Goal: Task Accomplishment & Management: Manage account settings

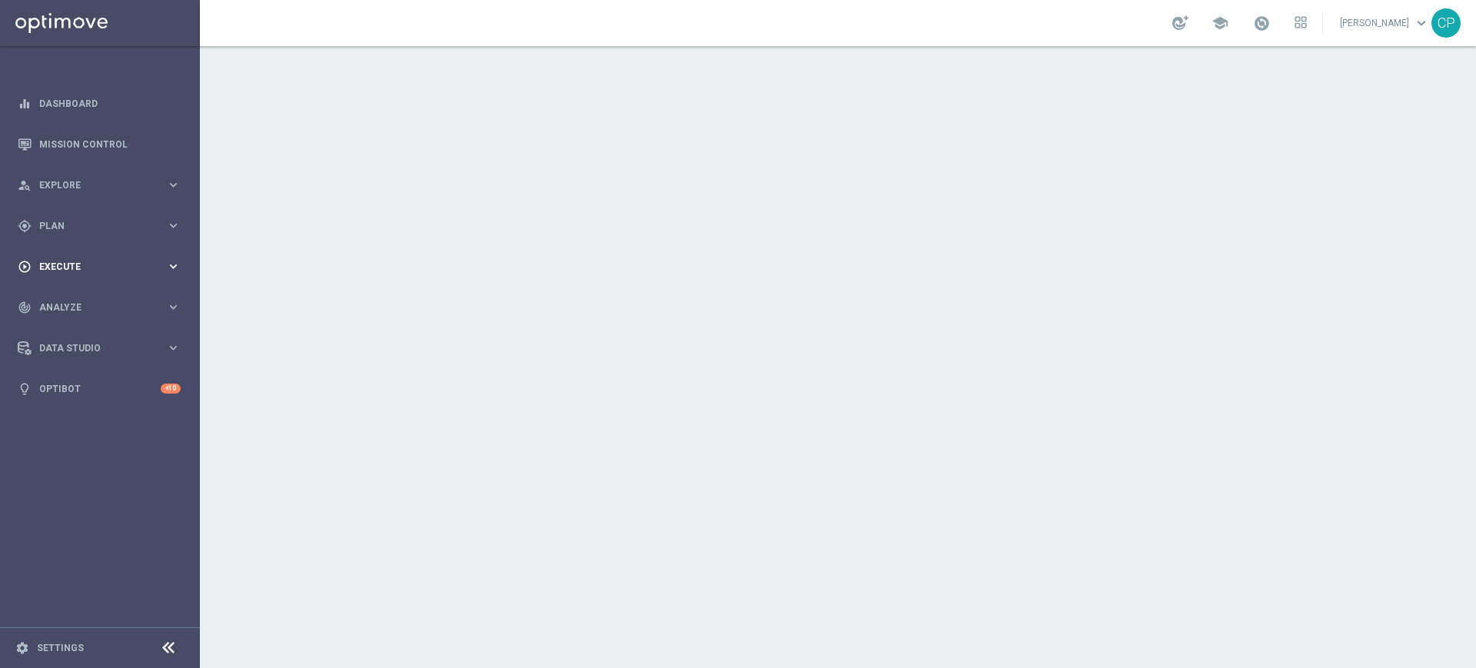
click at [125, 267] on span "Execute" at bounding box center [102, 266] width 127 height 9
click at [86, 295] on link "Campaign Builder" at bounding box center [100, 298] width 120 height 12
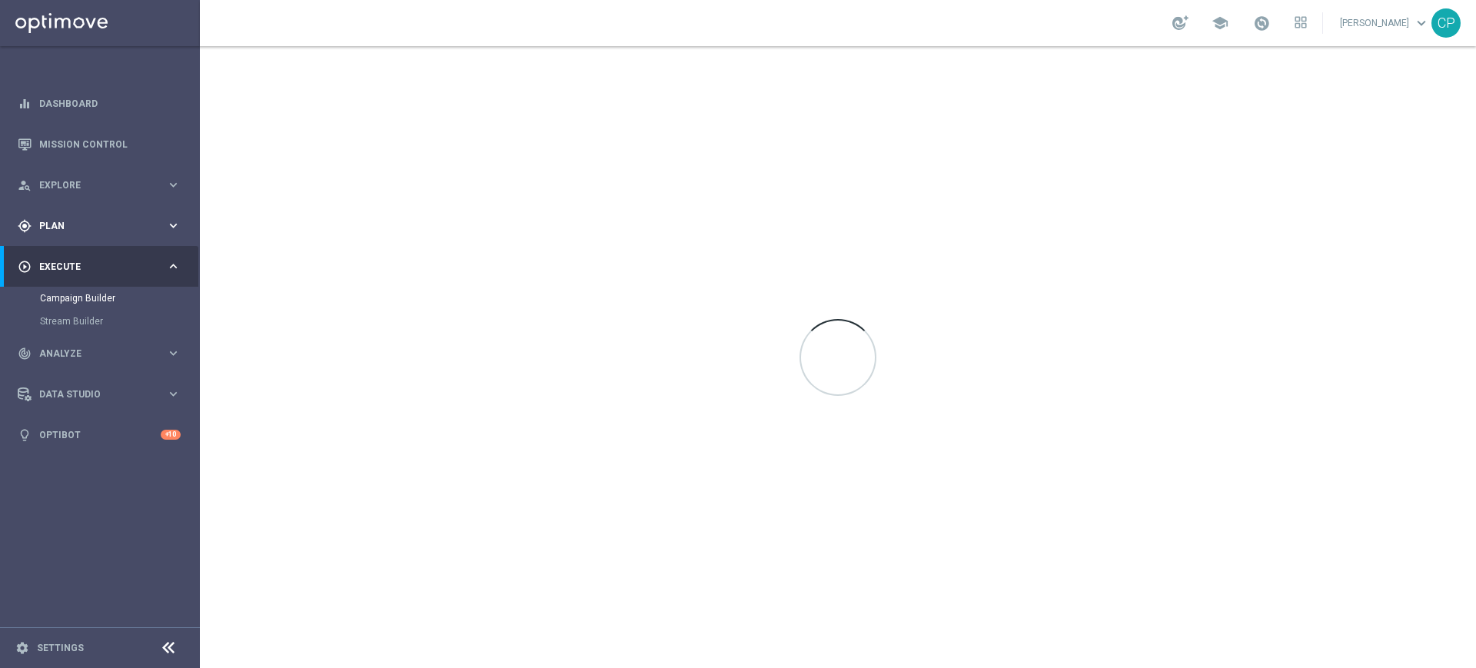
click at [67, 224] on span "Plan" at bounding box center [102, 225] width 127 height 9
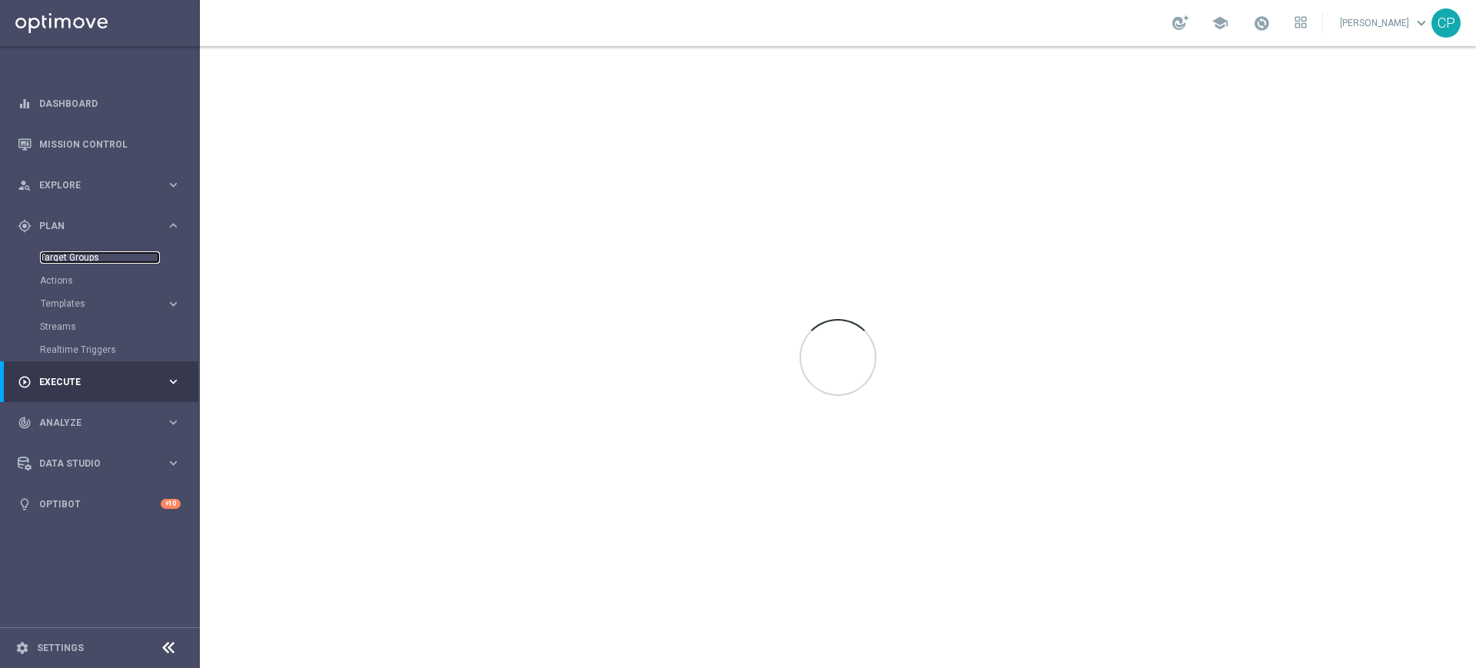
click at [67, 257] on link "Target Groups" at bounding box center [100, 257] width 120 height 12
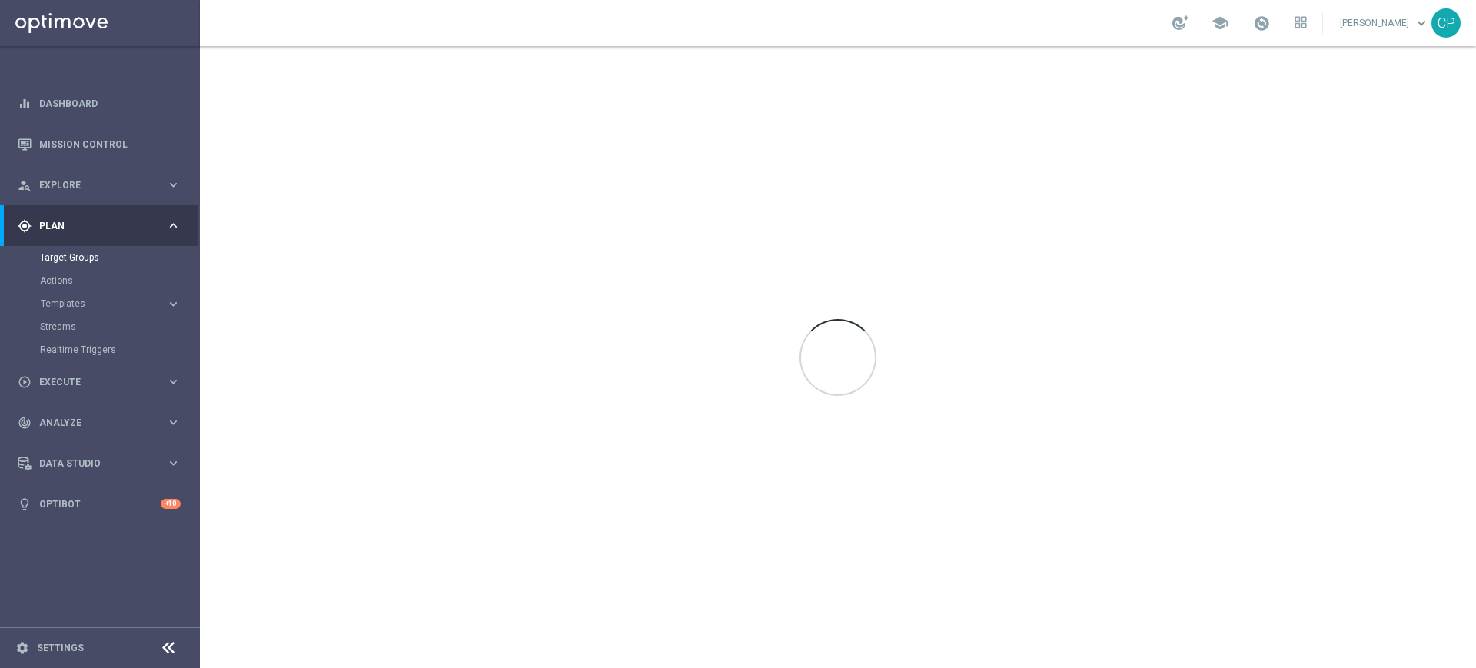
click at [78, 250] on div "Target Groups" at bounding box center [119, 257] width 158 height 23
click at [65, 254] on link "Target Groups" at bounding box center [100, 257] width 120 height 12
click at [92, 256] on link "Target Groups" at bounding box center [100, 257] width 120 height 12
click at [60, 257] on link "Target Groups" at bounding box center [100, 257] width 120 height 12
click at [60, 258] on link "Target Groups" at bounding box center [100, 257] width 120 height 12
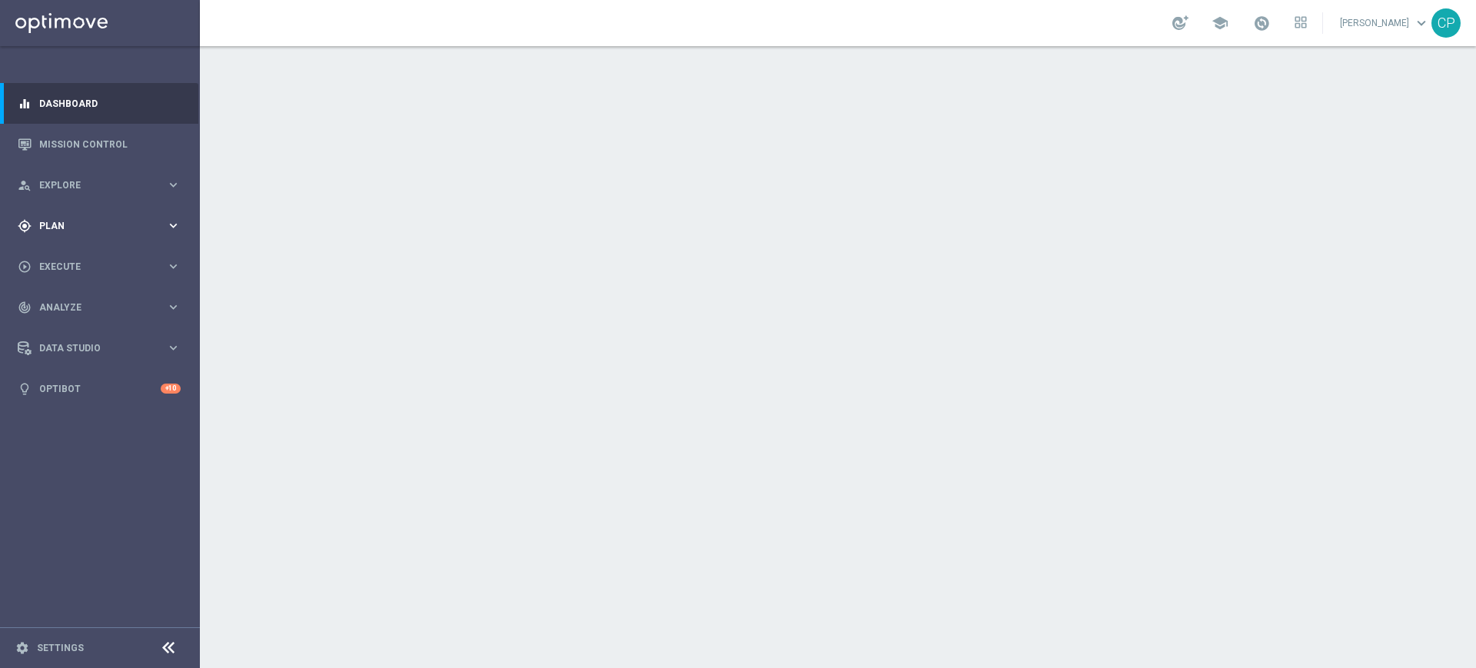
click at [170, 221] on icon "keyboard_arrow_right" at bounding box center [173, 225] width 15 height 15
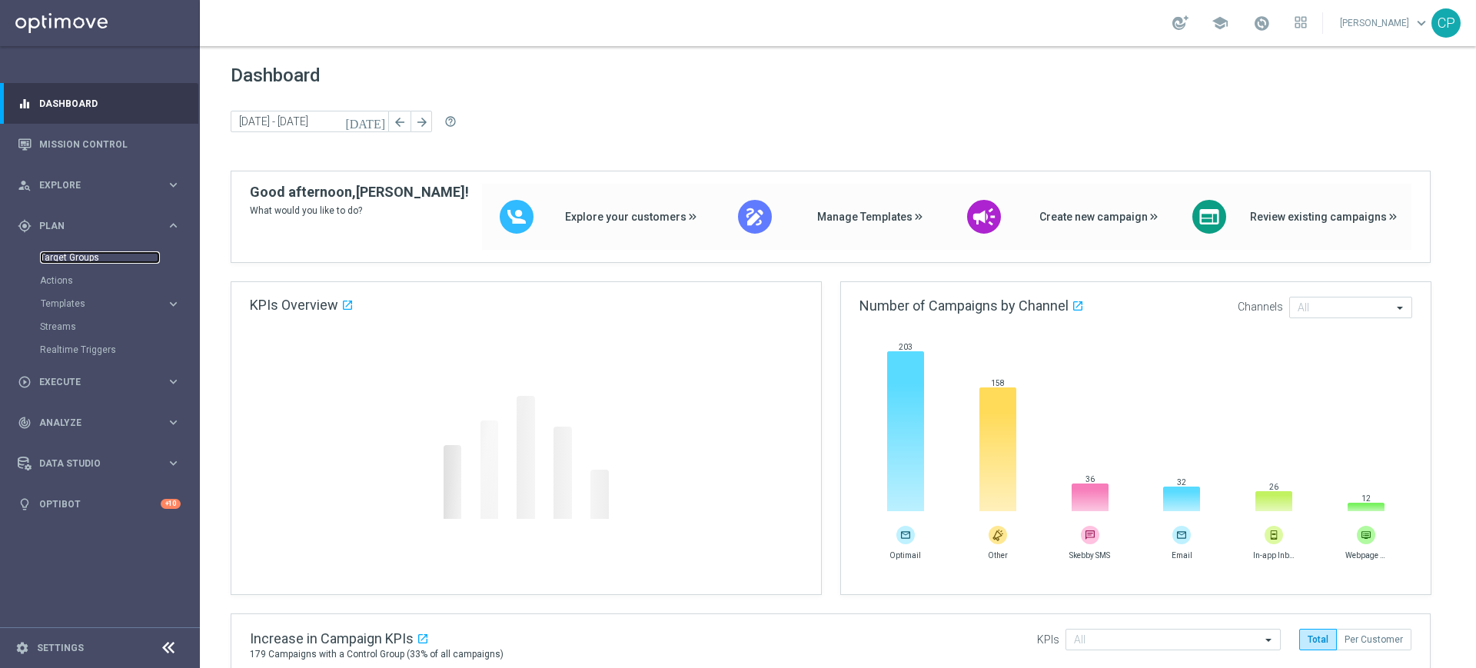
click at [77, 254] on link "Target Groups" at bounding box center [100, 257] width 120 height 12
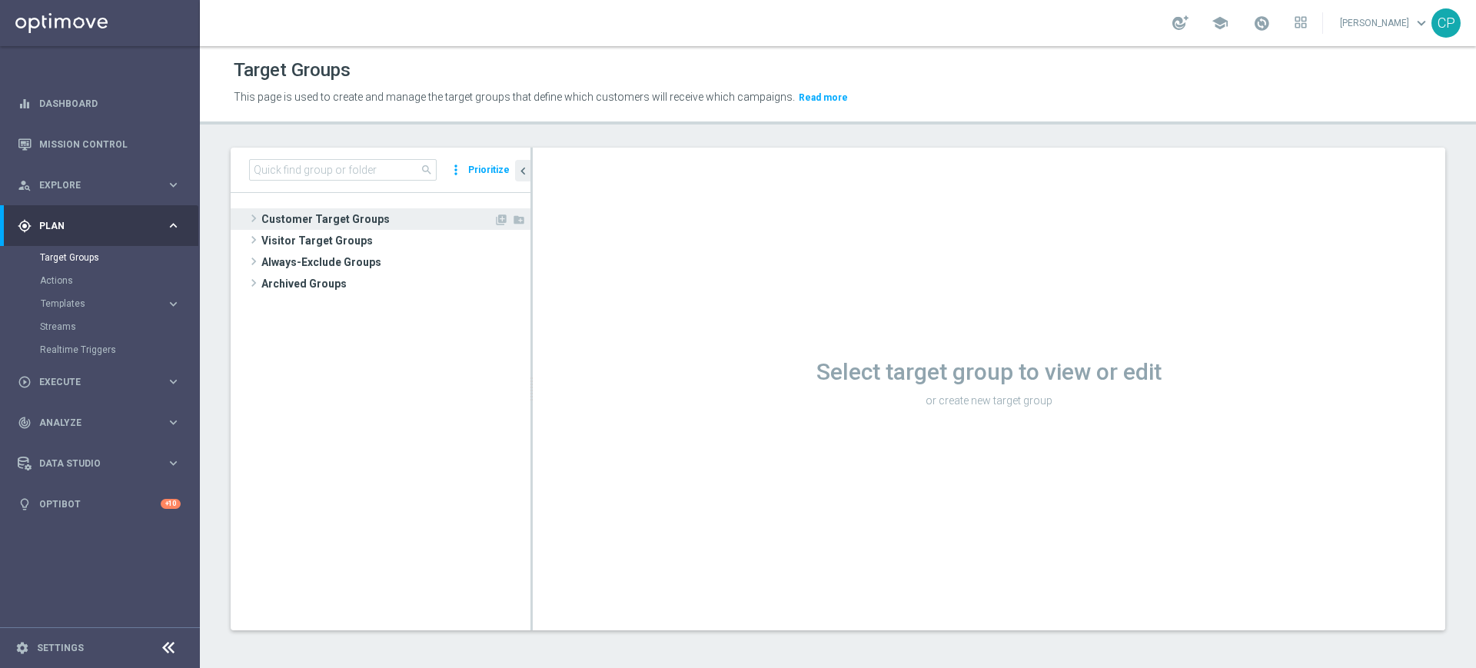
click at [362, 217] on span "Customer Target Groups" at bounding box center [377, 219] width 232 height 22
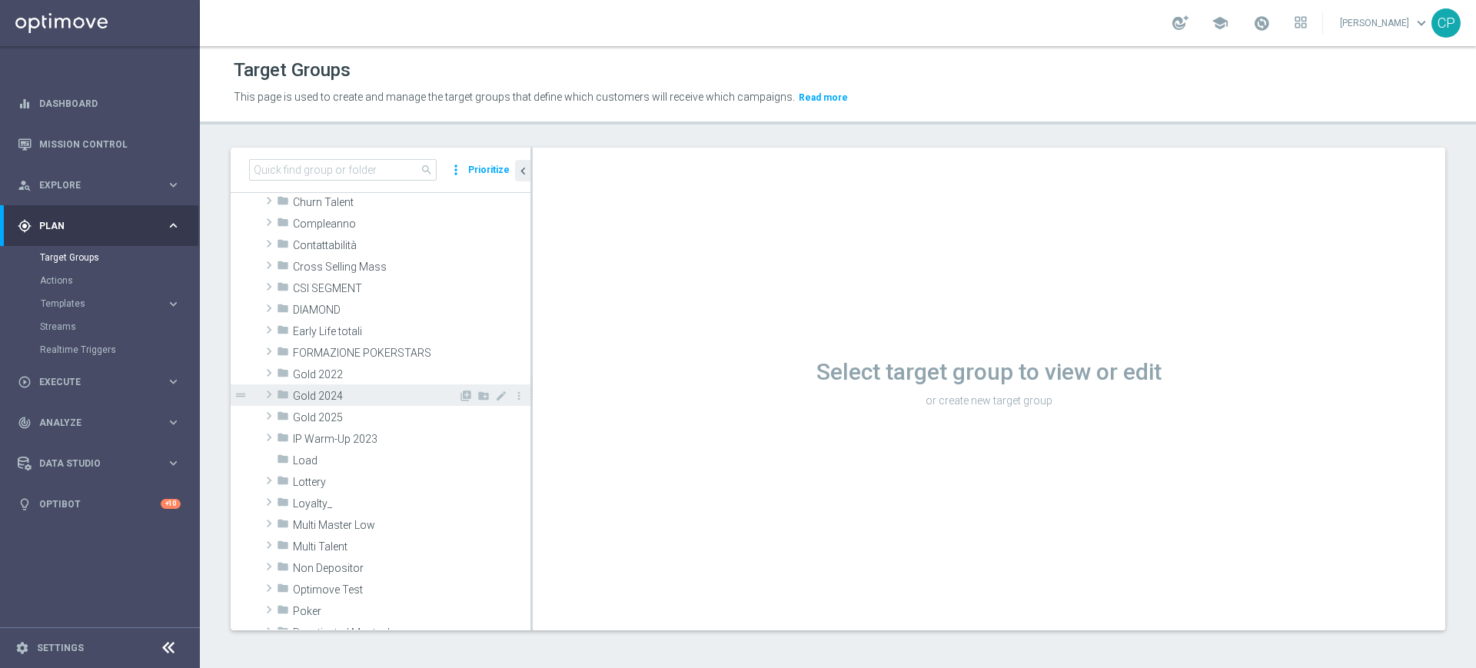
scroll to position [128, 0]
click at [346, 159] on input at bounding box center [343, 170] width 188 height 22
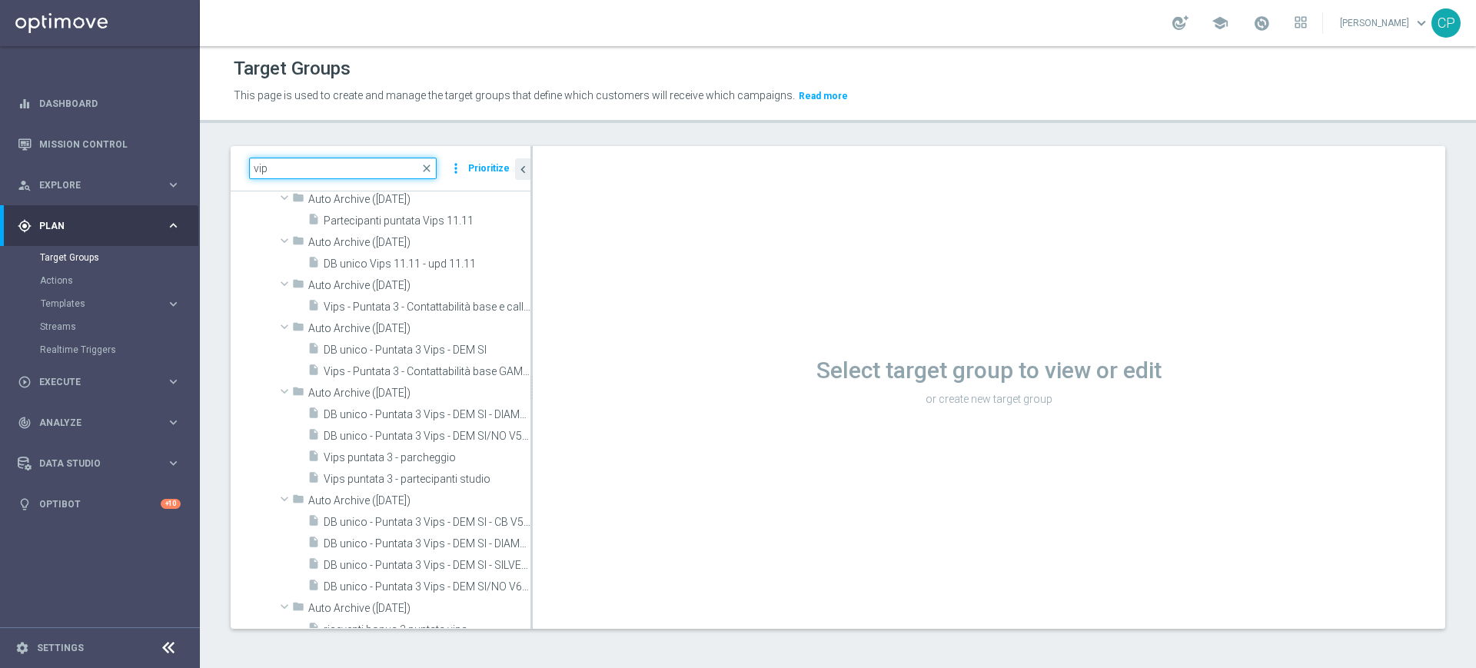
scroll to position [13172, 0]
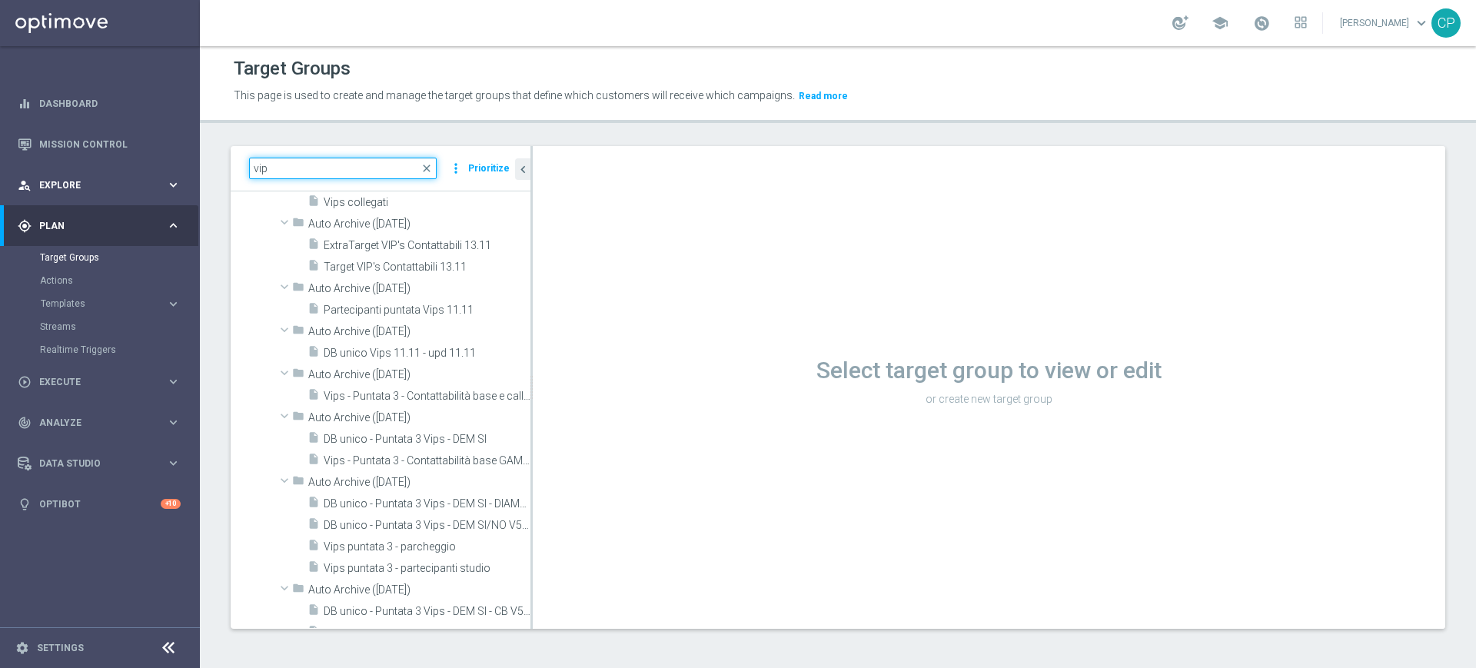
drag, startPoint x: 276, startPoint y: 169, endPoint x: 184, endPoint y: 167, distance: 91.5
click at [184, 167] on main "equalizer Dashboard Mission Control" at bounding box center [738, 334] width 1476 height 668
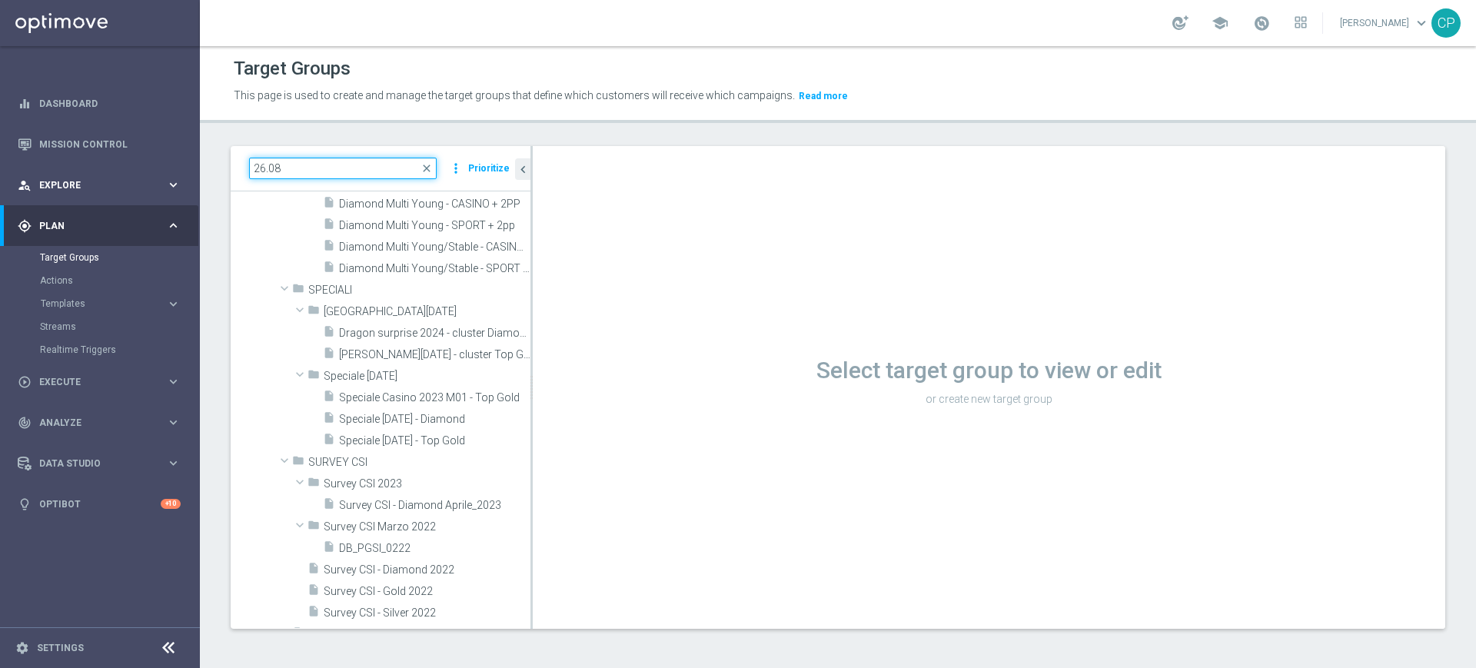
scroll to position [56, 0]
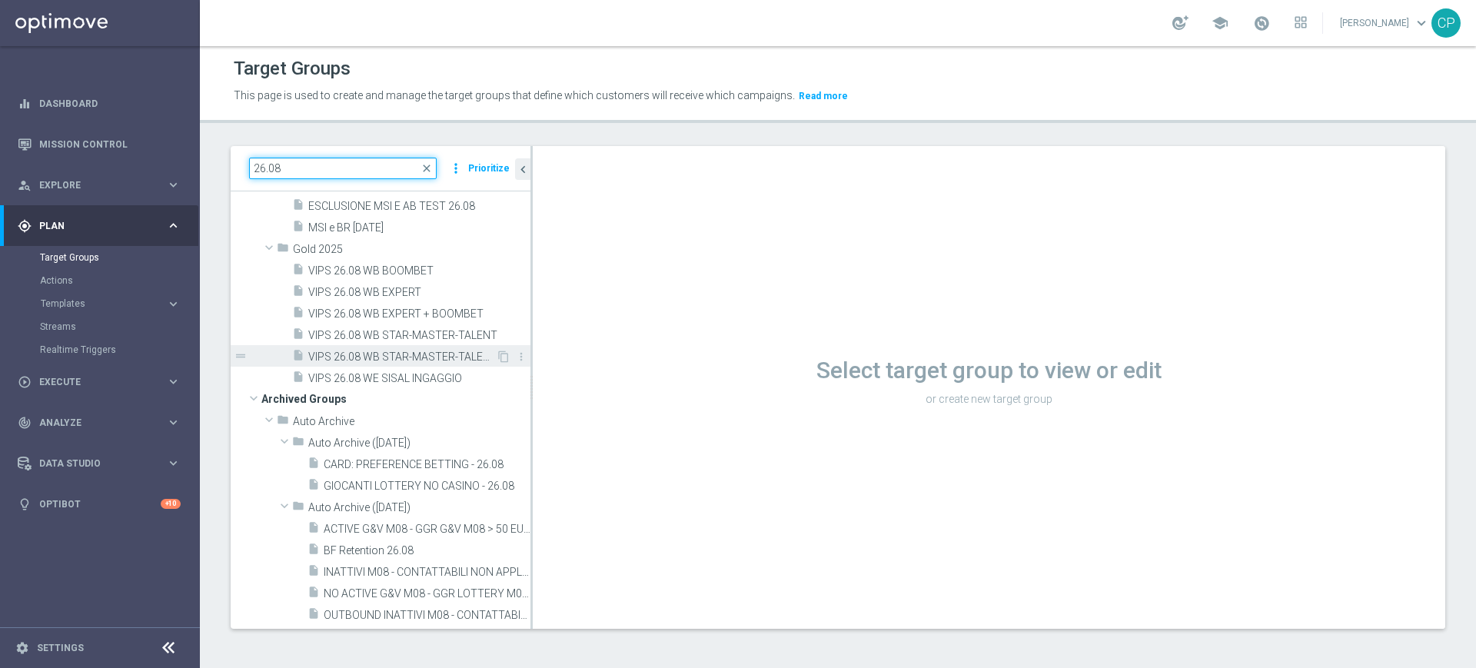
type input "26.08"
click at [370, 357] on span "VIPS 26.08 WB STAR-MASTER-TALENT-EXPERT-BOOMBET" at bounding box center [402, 356] width 188 height 13
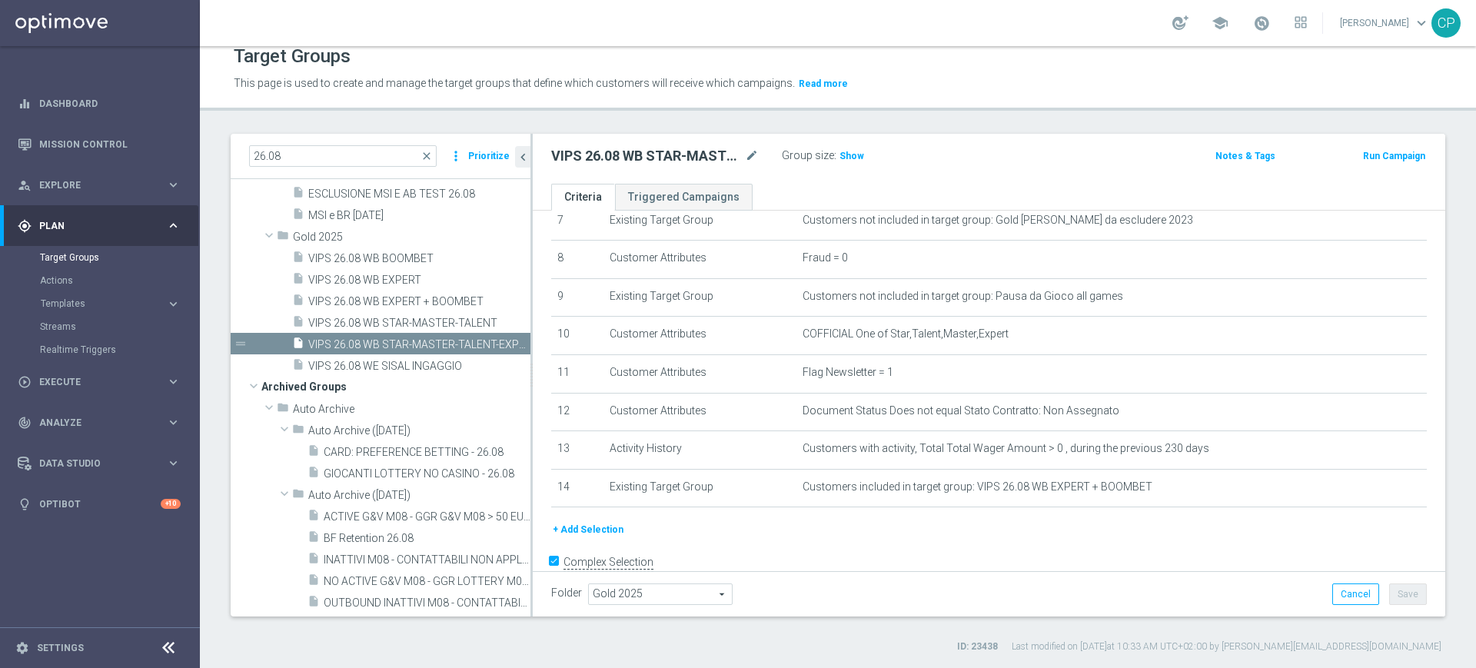
scroll to position [290, 0]
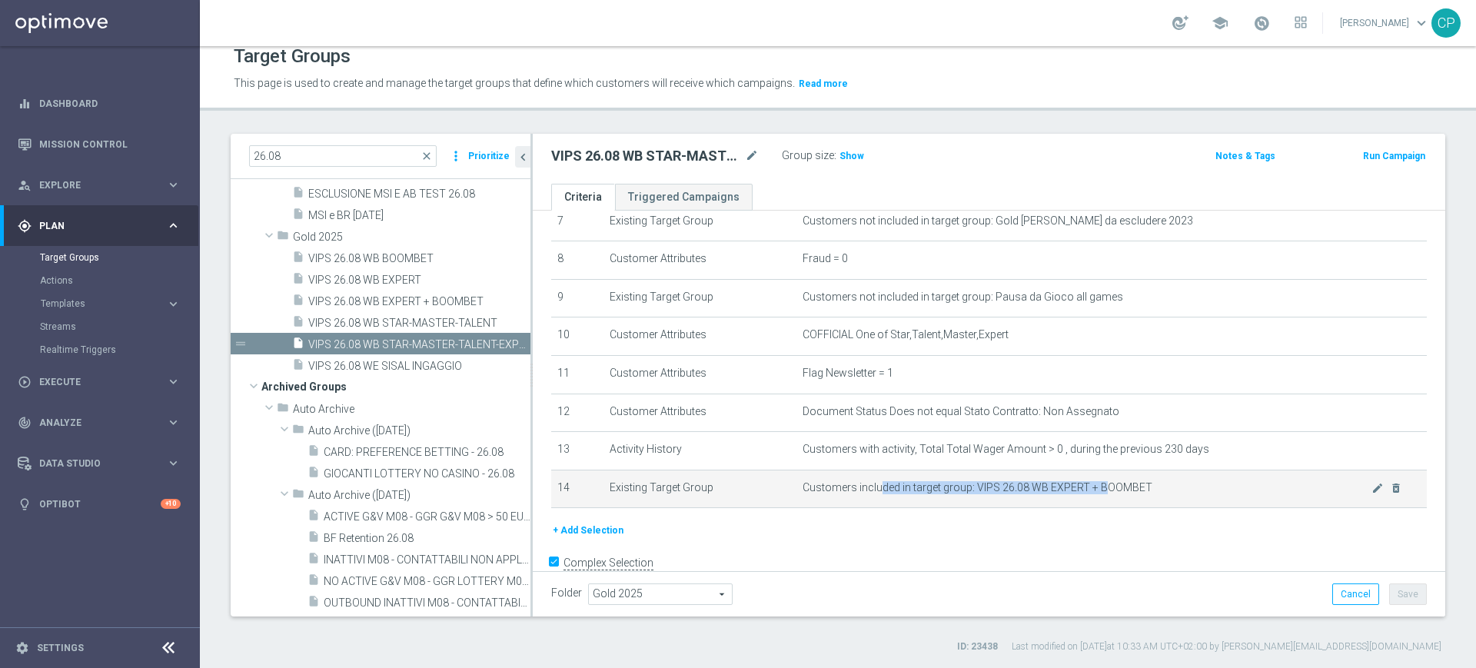
drag, startPoint x: 868, startPoint y: 498, endPoint x: 1094, endPoint y: 495, distance: 225.2
click at [1094, 494] on span "Customers included in target group: VIPS 26.08 WB EXPERT + BOOMBET" at bounding box center [1086, 487] width 569 height 13
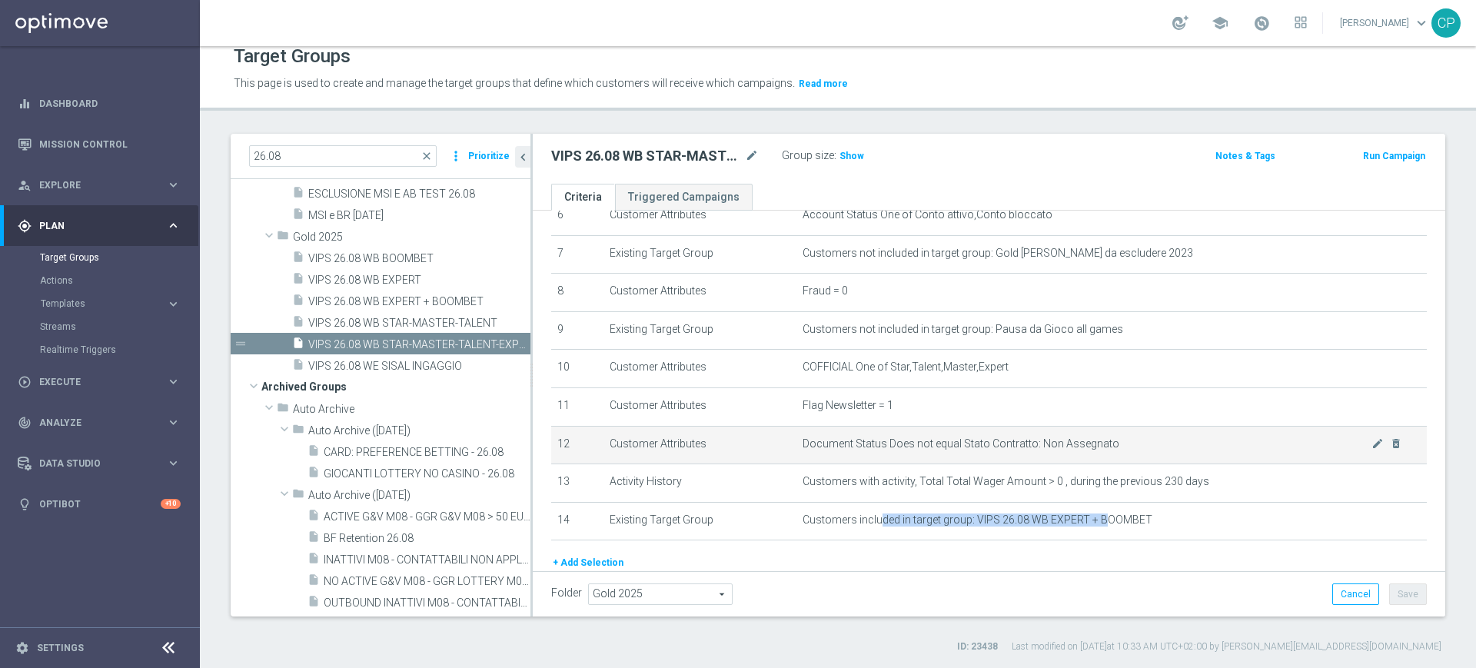
scroll to position [257, 0]
click at [848, 157] on span "Show" at bounding box center [851, 156] width 25 height 11
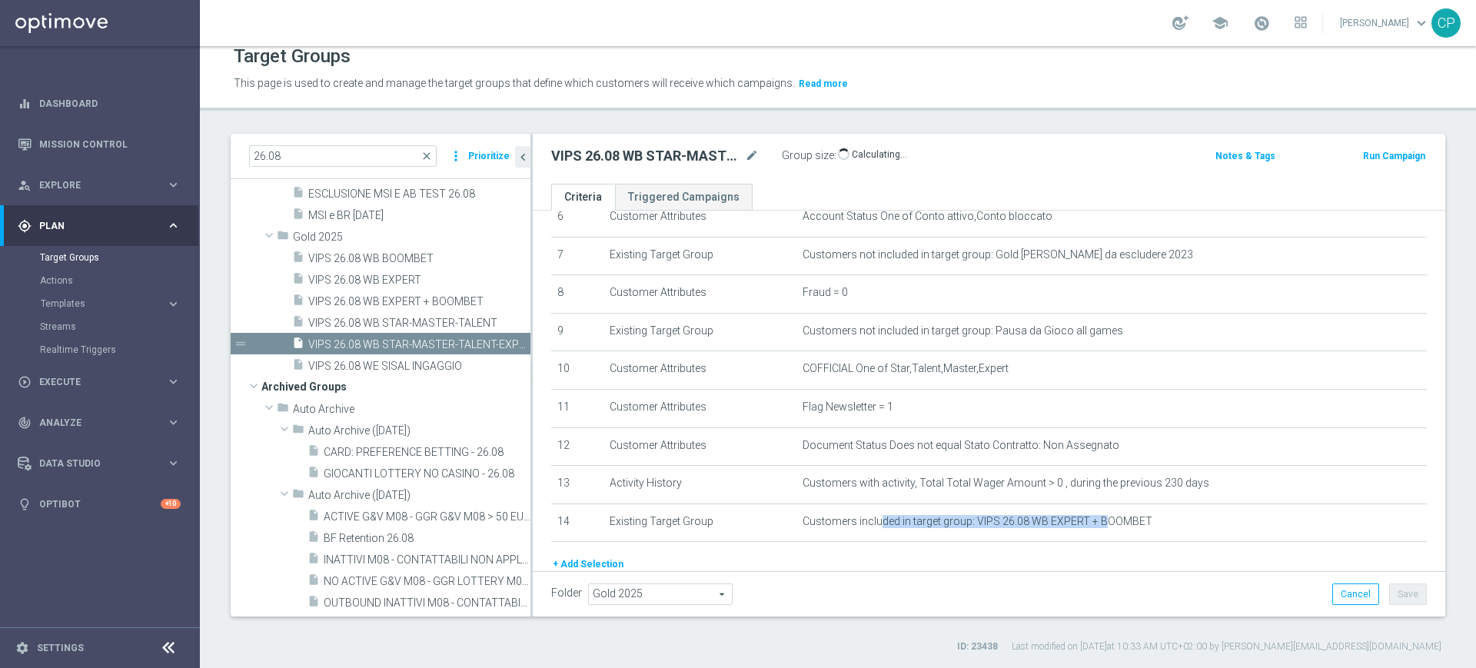
click at [848, 157] on span "Calculating…" at bounding box center [872, 154] width 69 height 12
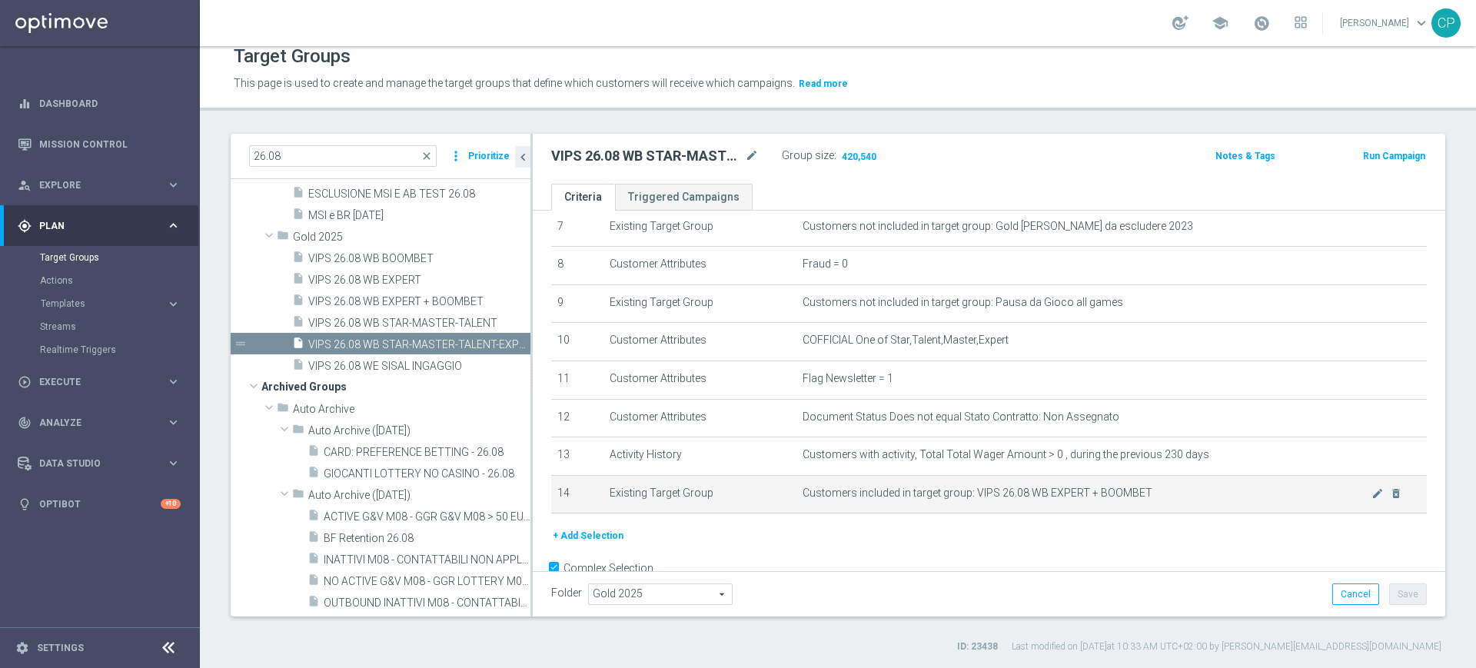
scroll to position [327, 0]
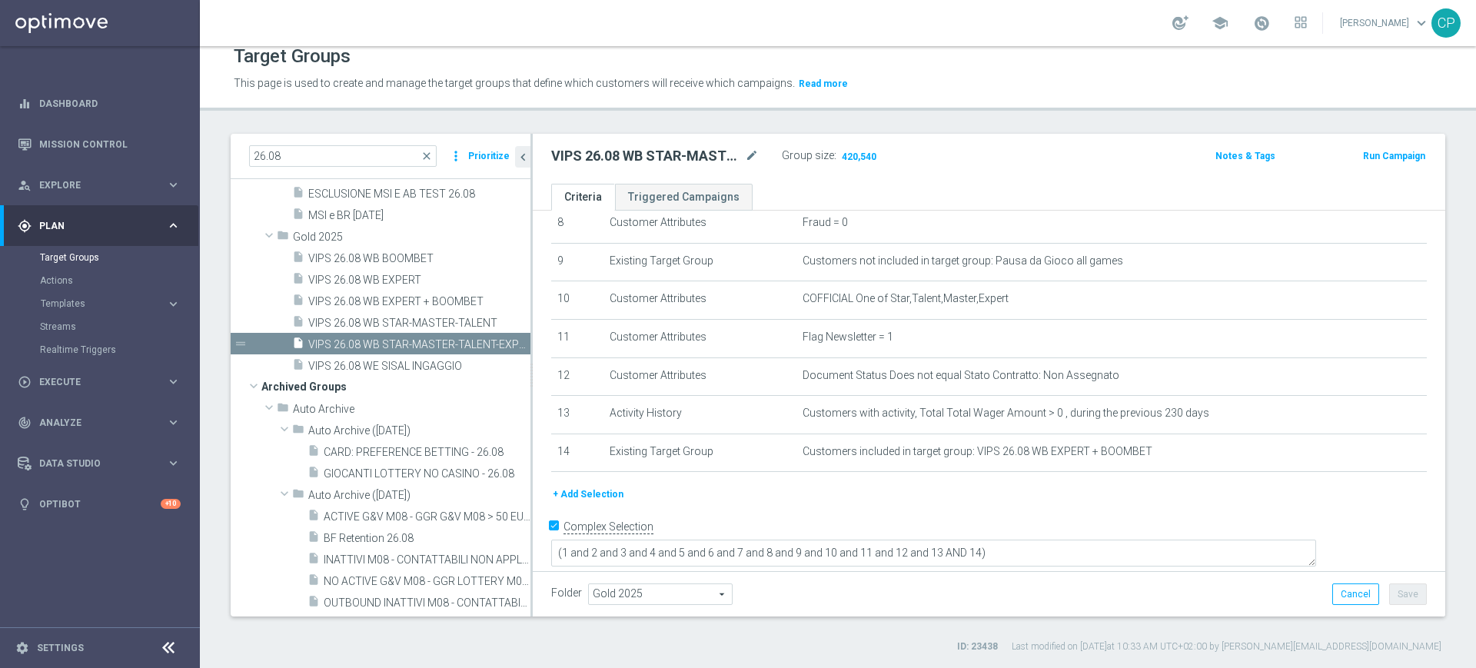
click at [587, 500] on button "+ Add Selection" at bounding box center [588, 494] width 74 height 17
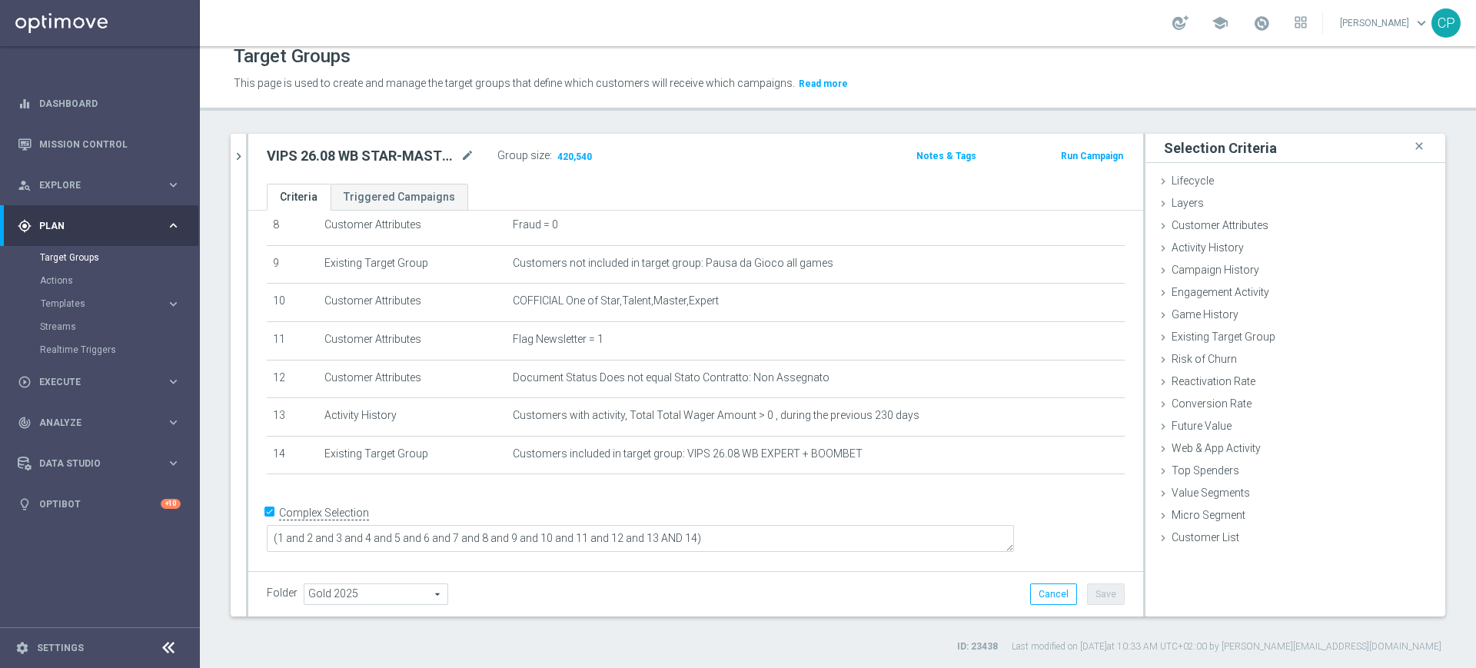
scroll to position [310, 0]
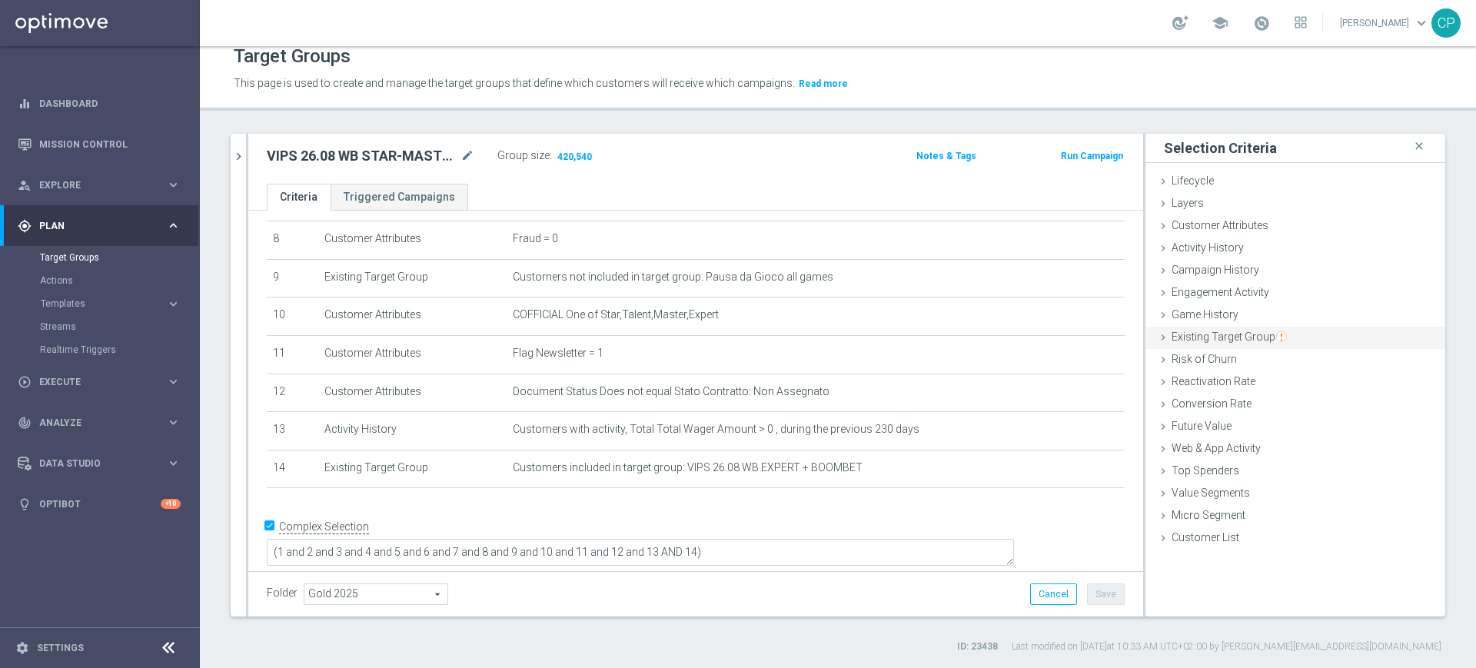
click at [1210, 332] on span "Existing Target Group" at bounding box center [1228, 336] width 115 height 12
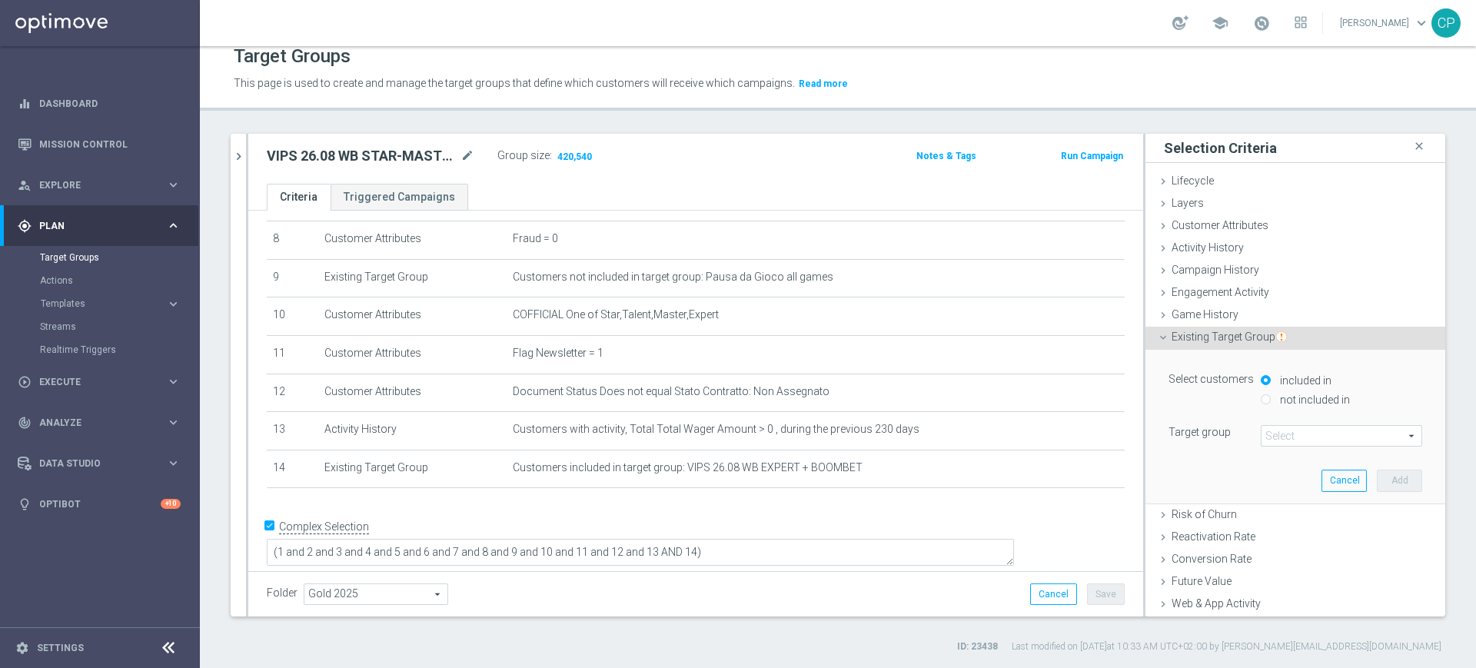
click at [1261, 435] on span at bounding box center [1341, 436] width 160 height 20
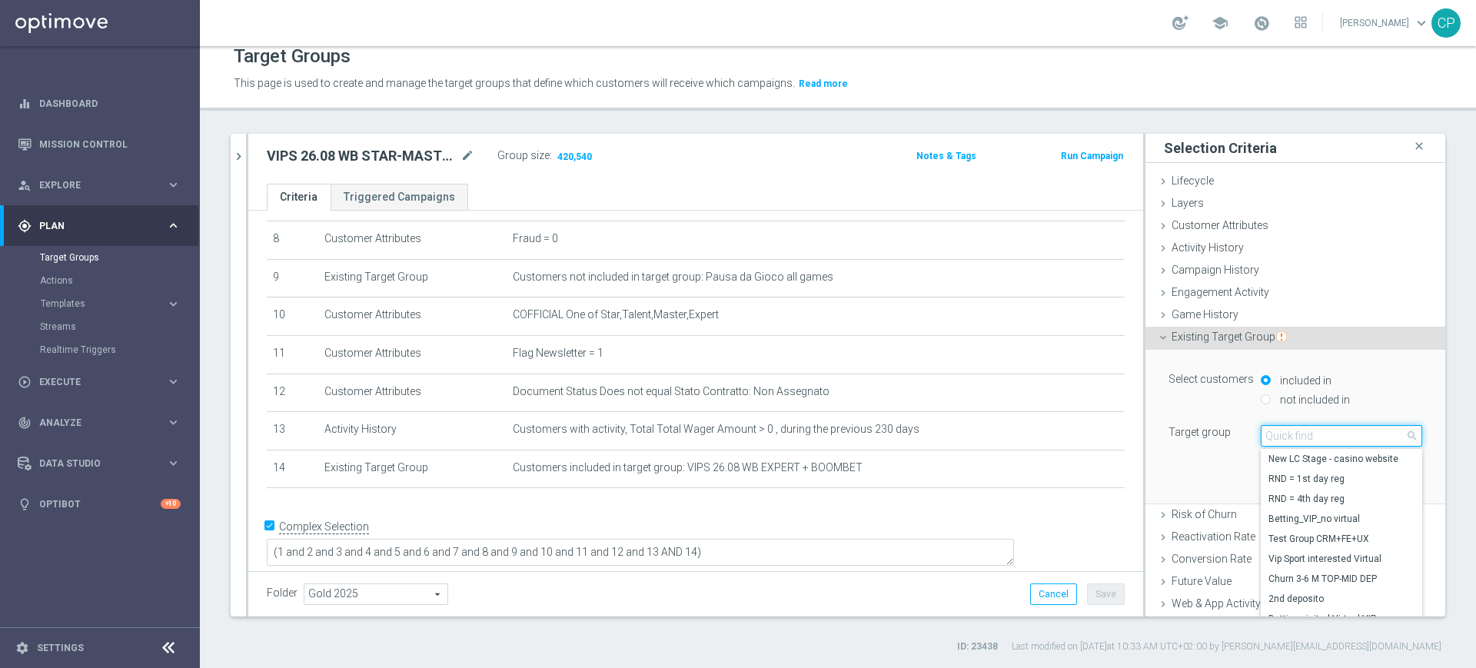
click at [1260, 432] on input "search" at bounding box center [1340, 436] width 161 height 22
type input "vips 26"
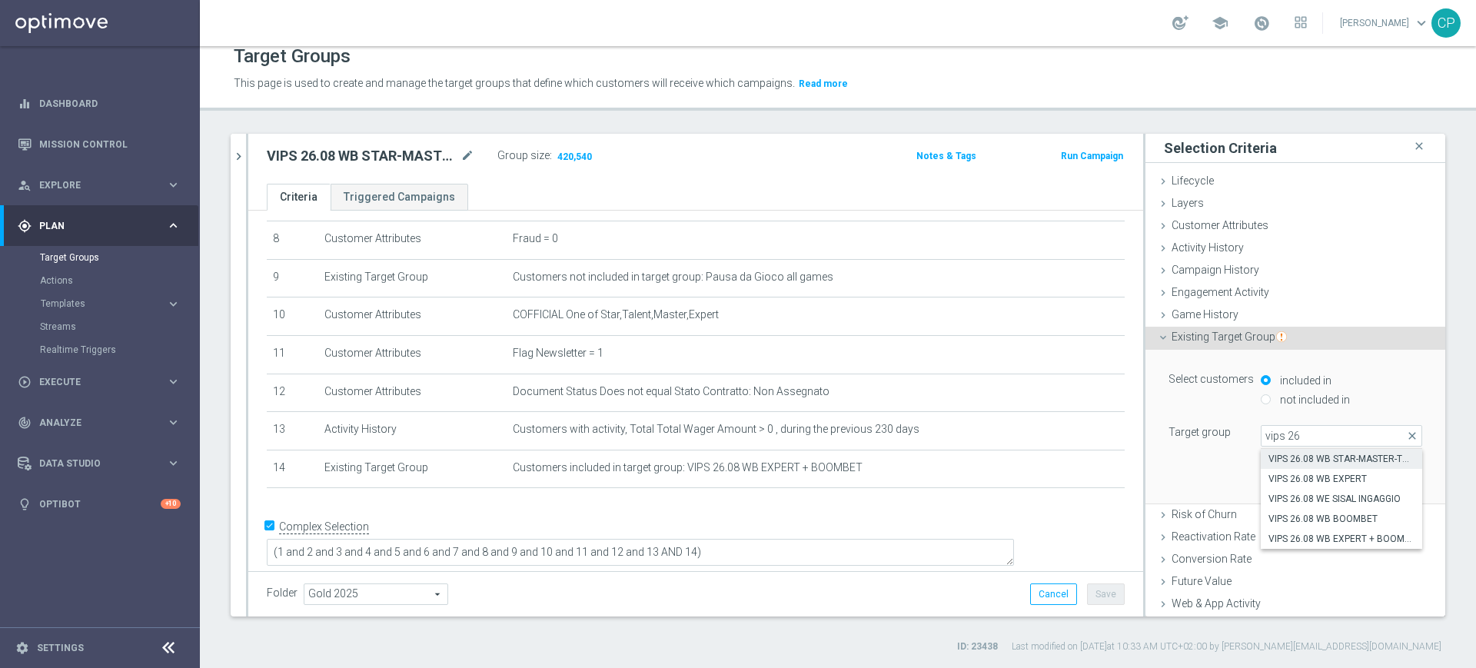
click at [1349, 455] on span "VIPS 26.08 WB STAR-MASTER-TALENT" at bounding box center [1341, 459] width 146 height 12
type input "VIPS 26.08 WB STAR-MASTER-TALENT"
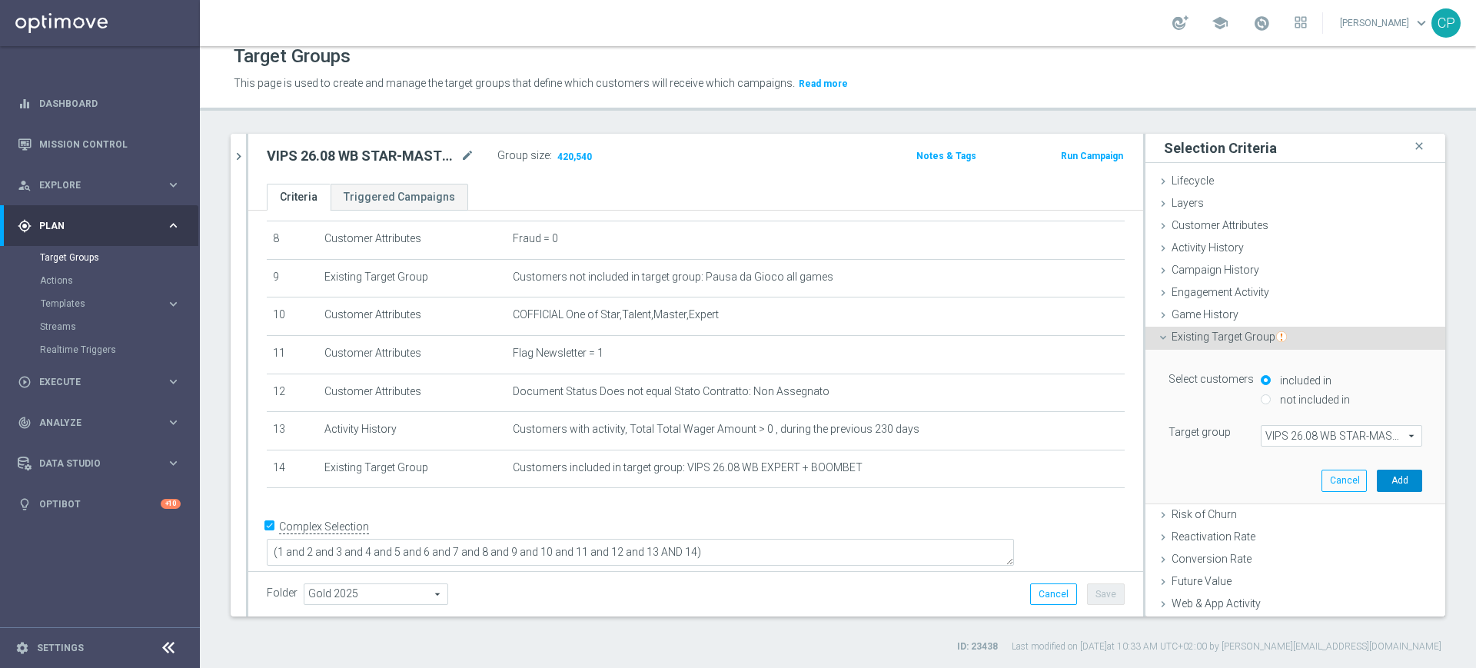
click at [1376, 476] on button "Add" at bounding box center [1398, 481] width 45 height 22
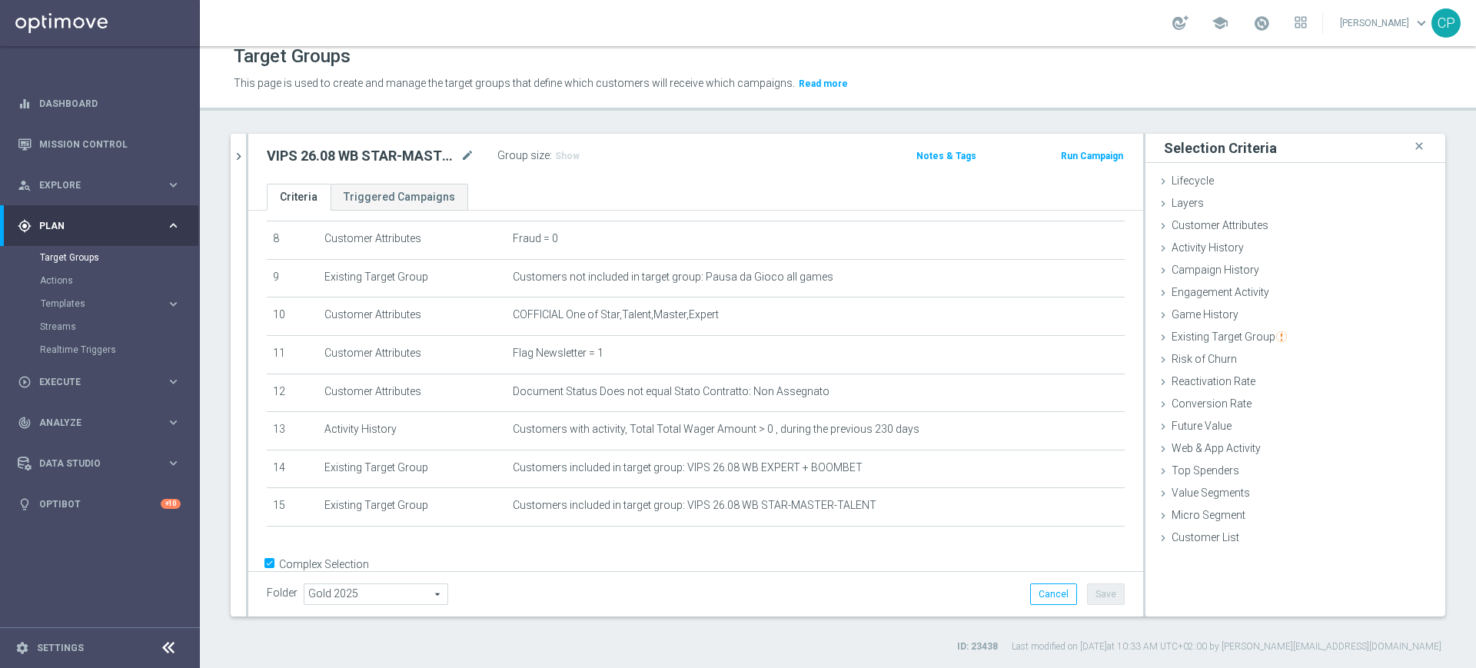
scroll to position [350, 0]
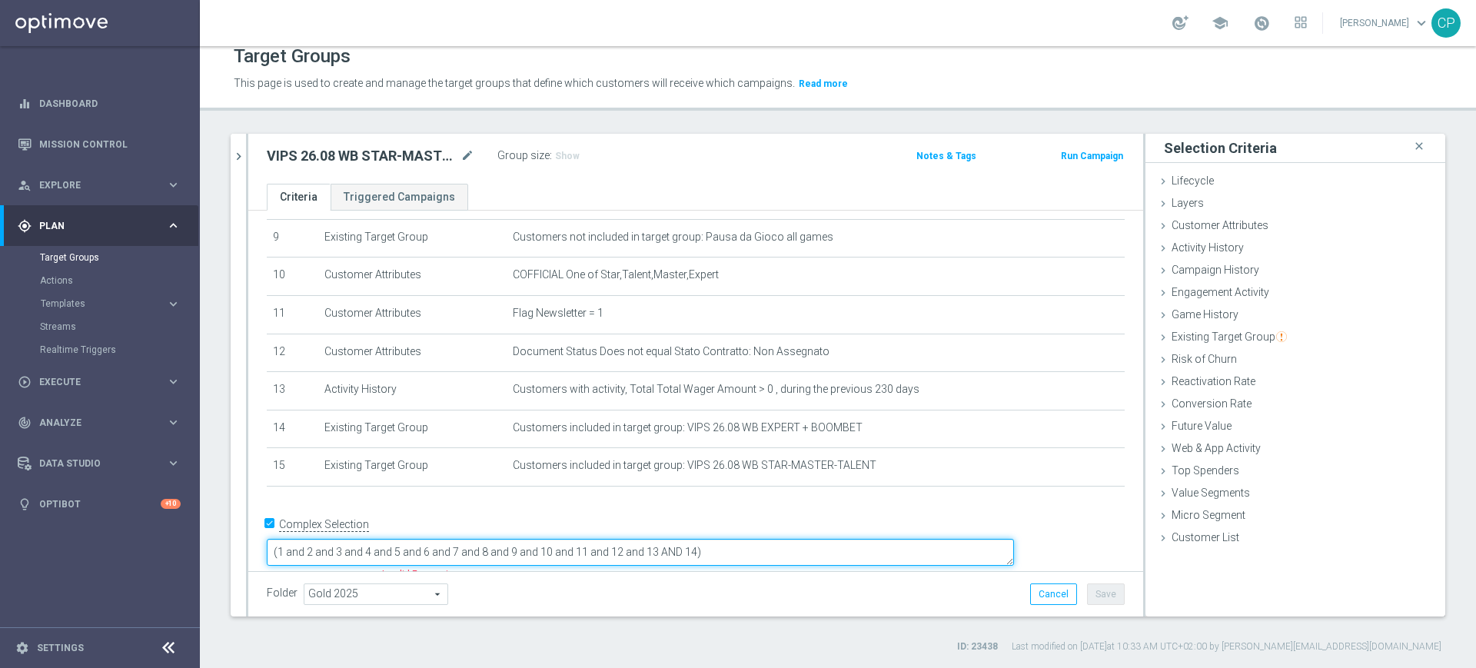
click at [803, 539] on textarea "(1 and 2 and 3 and 4 and 5 and 6 and 7 and 8 and 9 and 10 and 11 and 12 and 13 …" at bounding box center [640, 552] width 747 height 27
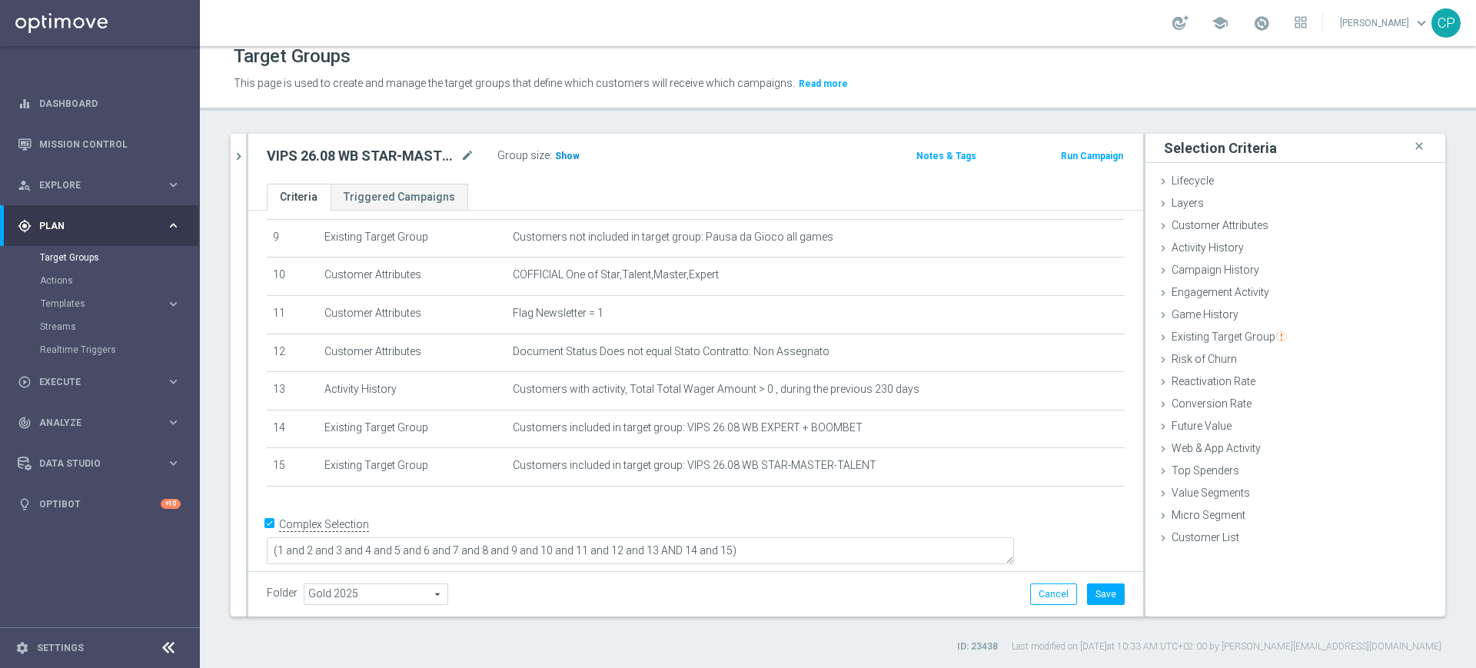
scroll to position [349, 0]
click at [563, 158] on span "Show" at bounding box center [567, 156] width 25 height 11
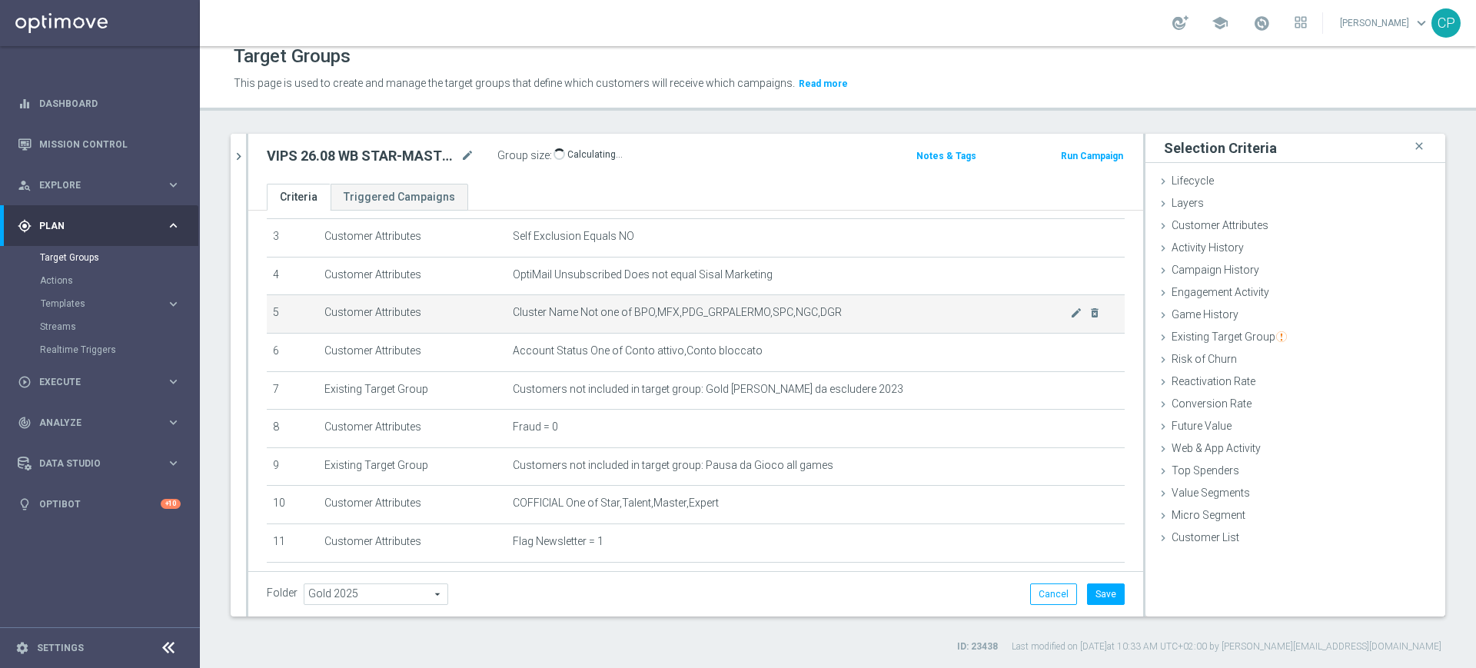
scroll to position [127, 0]
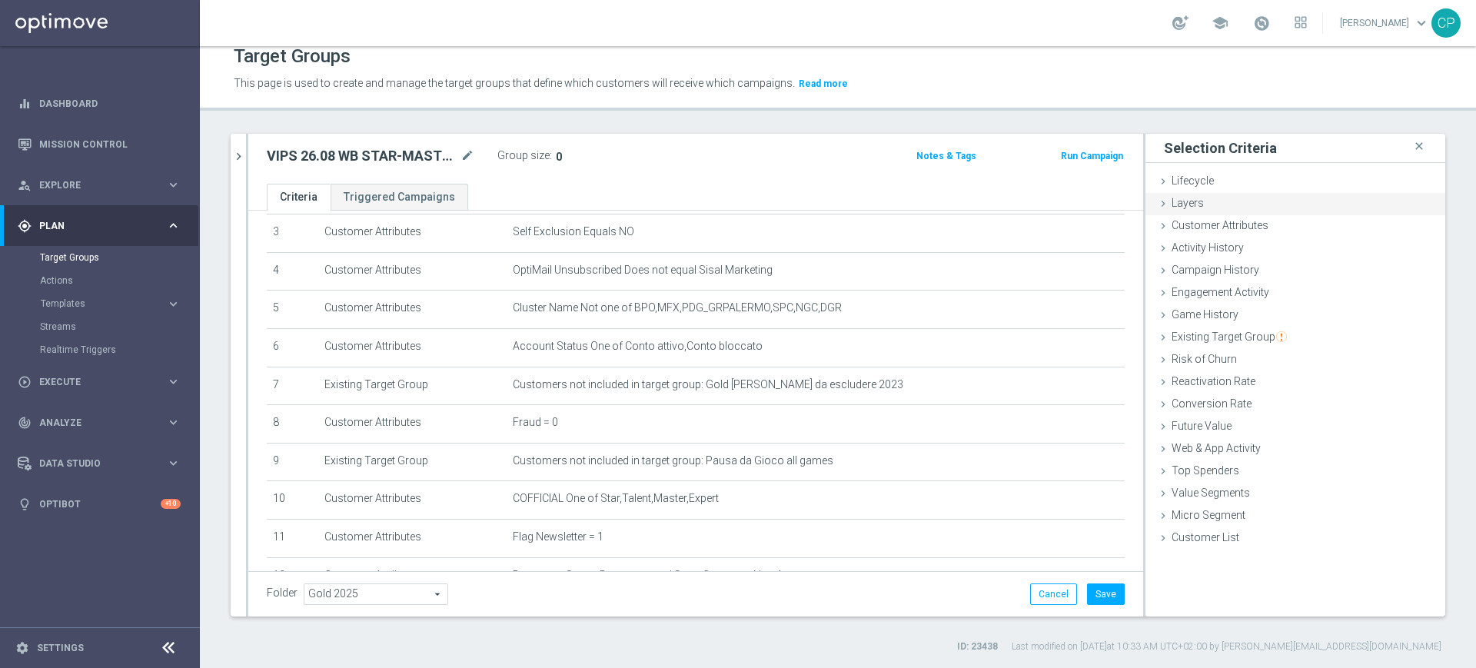
click at [1348, 202] on div "Layers done" at bounding box center [1295, 204] width 300 height 23
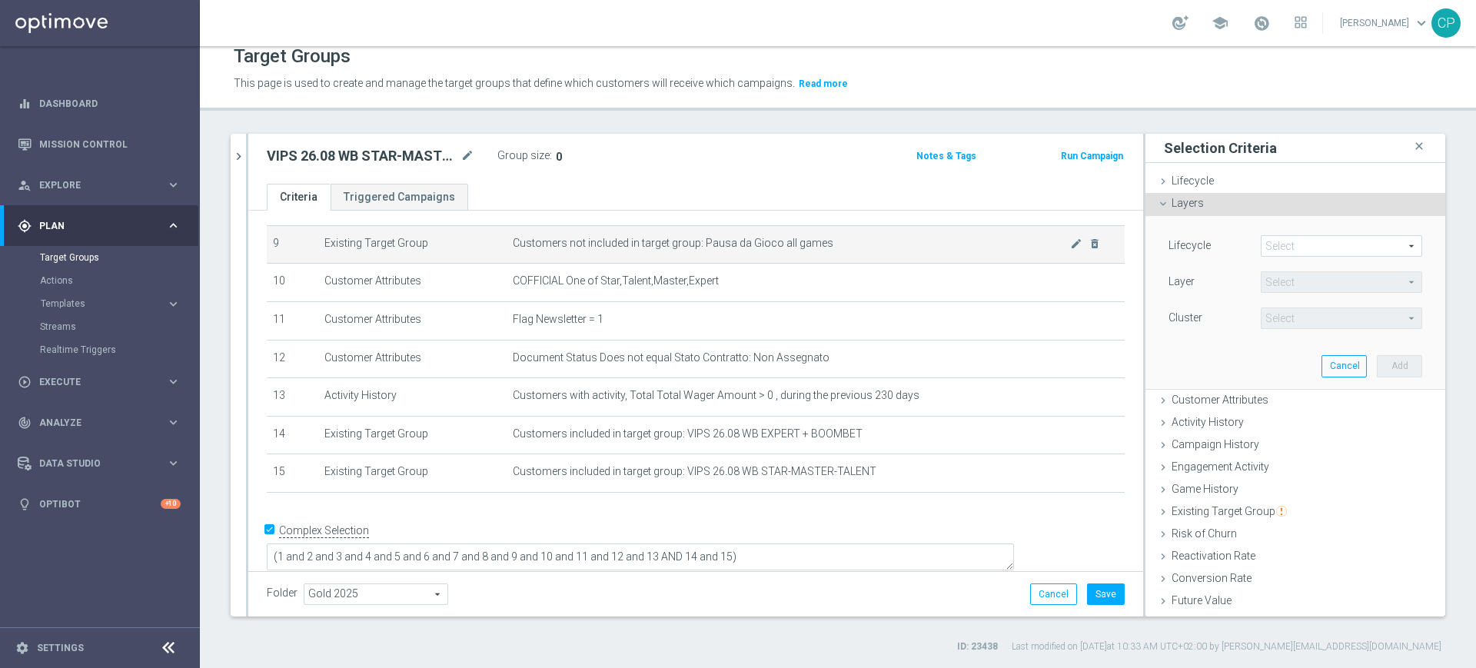
scroll to position [325, 0]
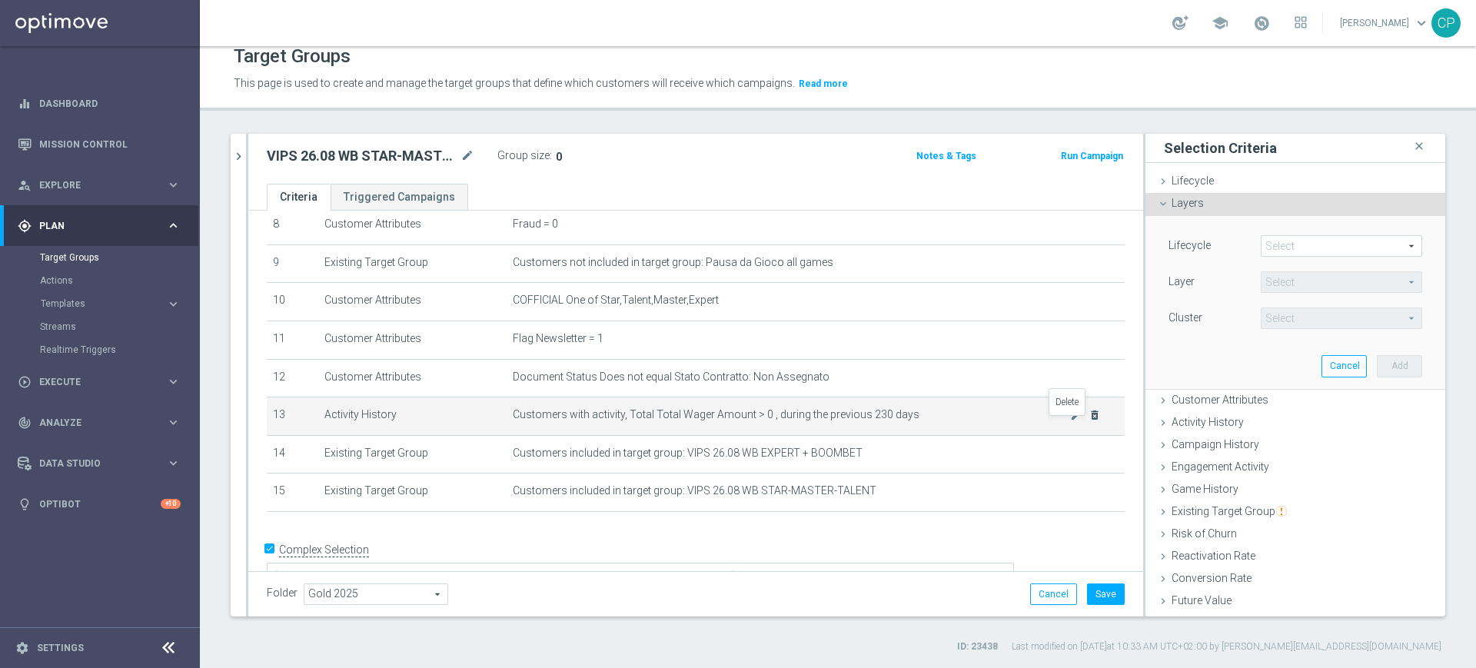
click at [1088, 421] on icon "delete_forever" at bounding box center [1094, 415] width 12 height 12
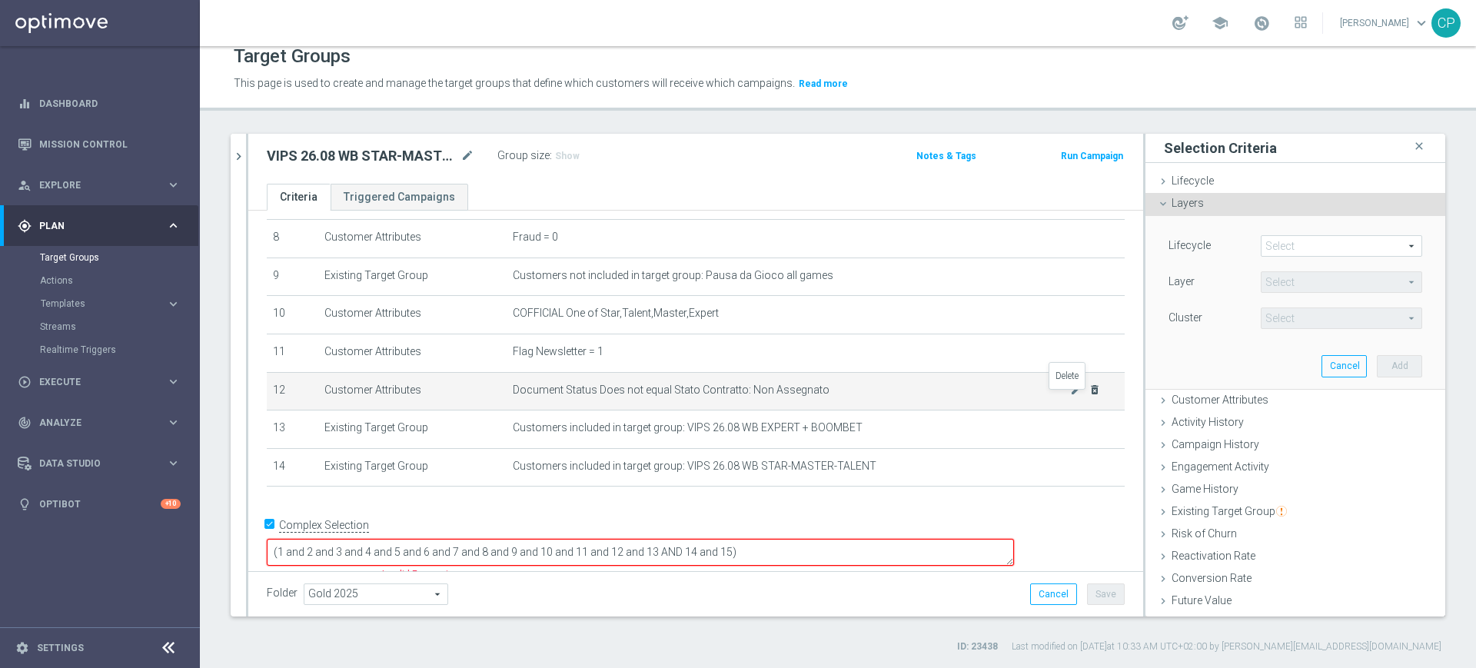
click at [1088, 396] on icon "delete_forever" at bounding box center [1094, 389] width 12 height 12
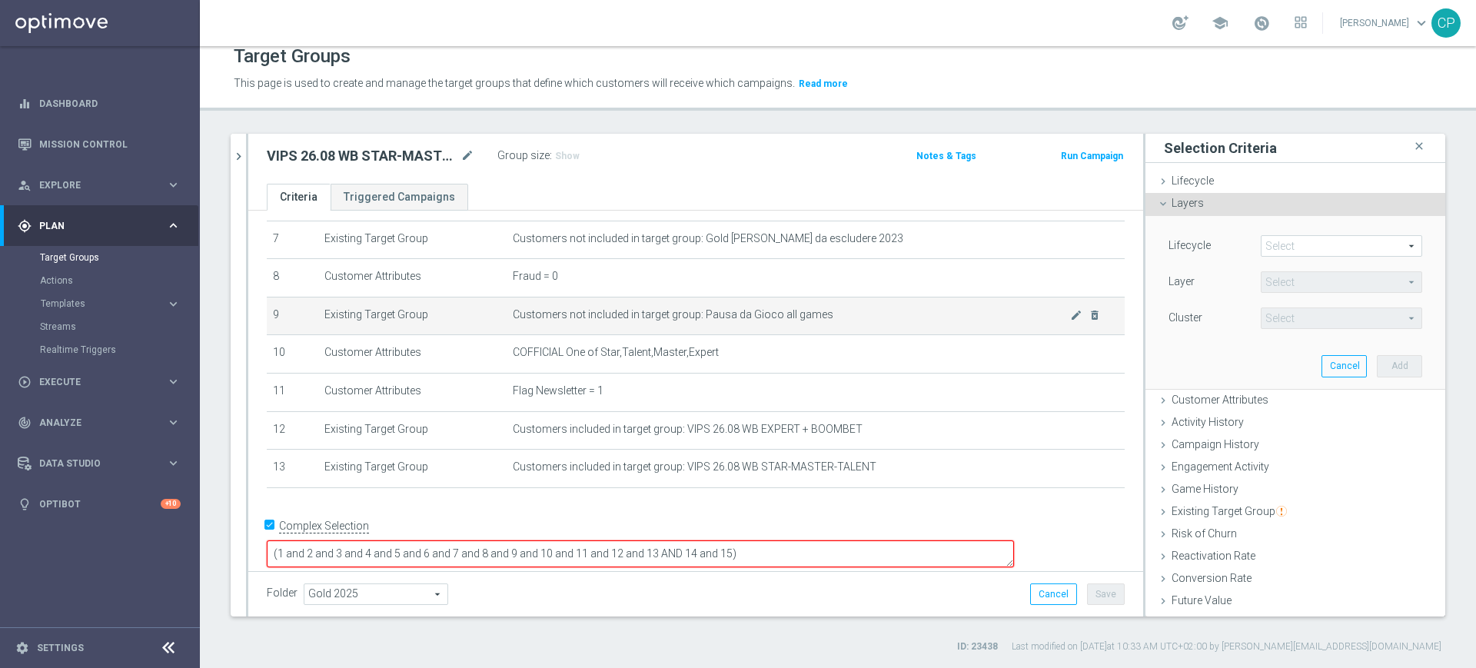
scroll to position [0, 0]
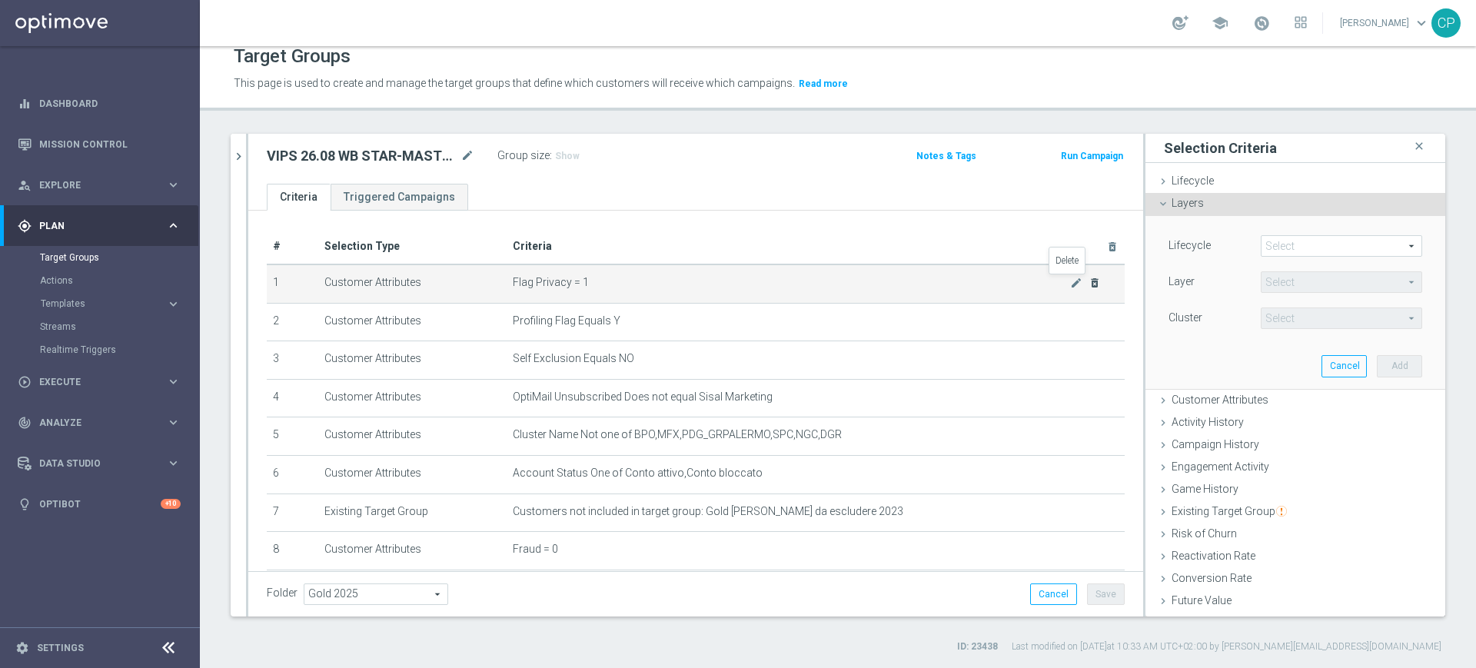
click at [1088, 281] on icon "delete_forever" at bounding box center [1094, 283] width 12 height 12
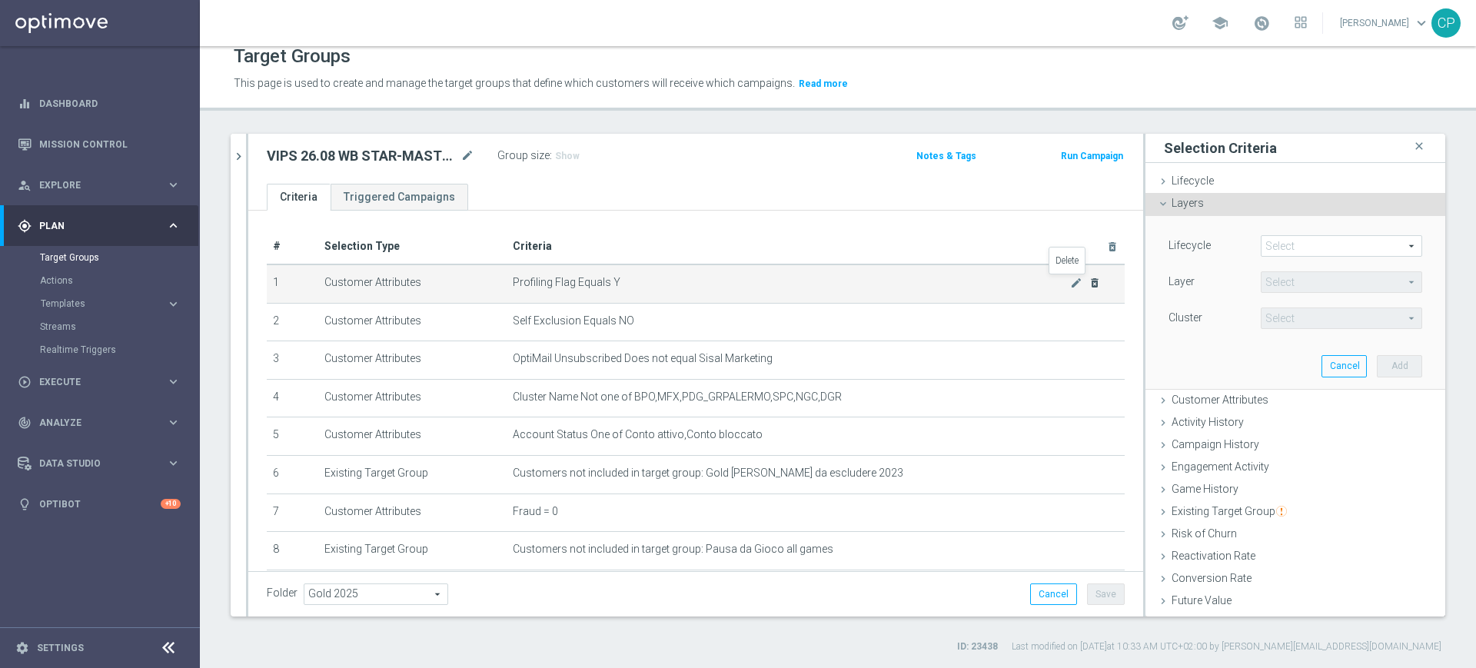
click at [1088, 281] on icon "delete_forever" at bounding box center [1094, 283] width 12 height 12
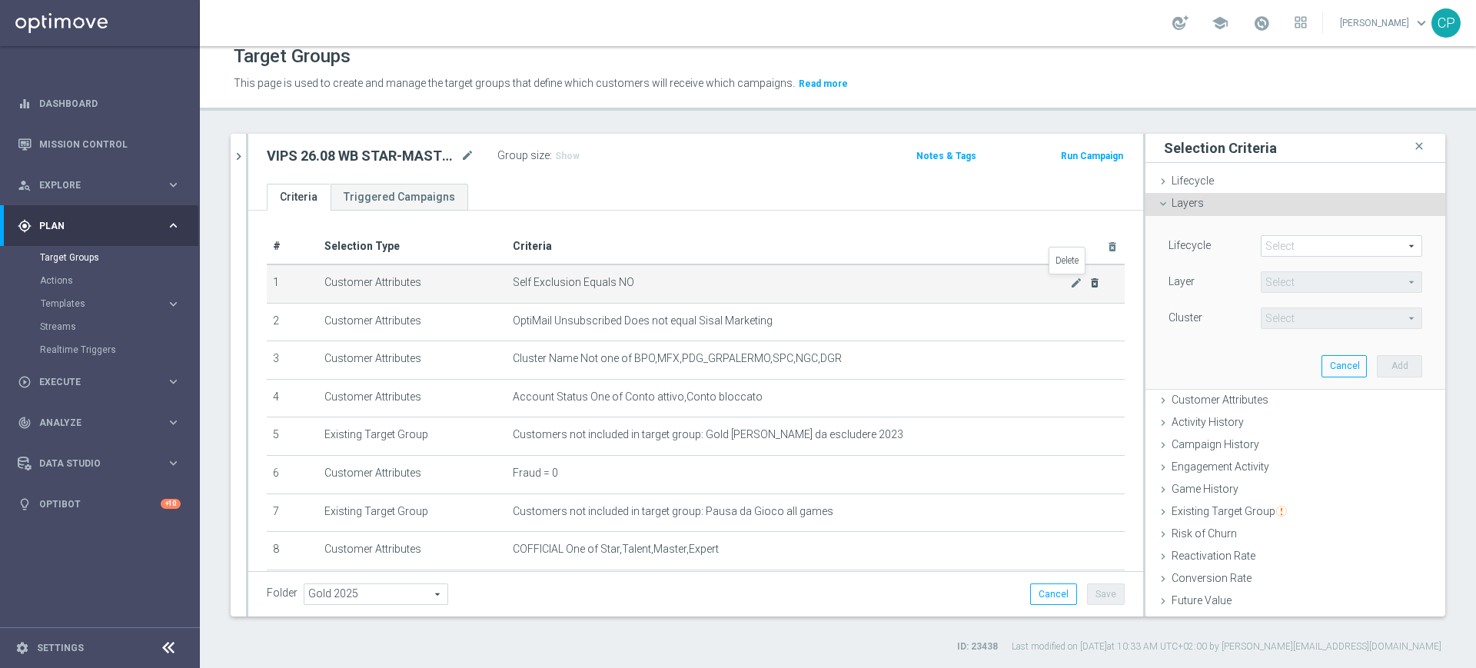
click at [1088, 279] on icon "delete_forever" at bounding box center [1094, 283] width 12 height 12
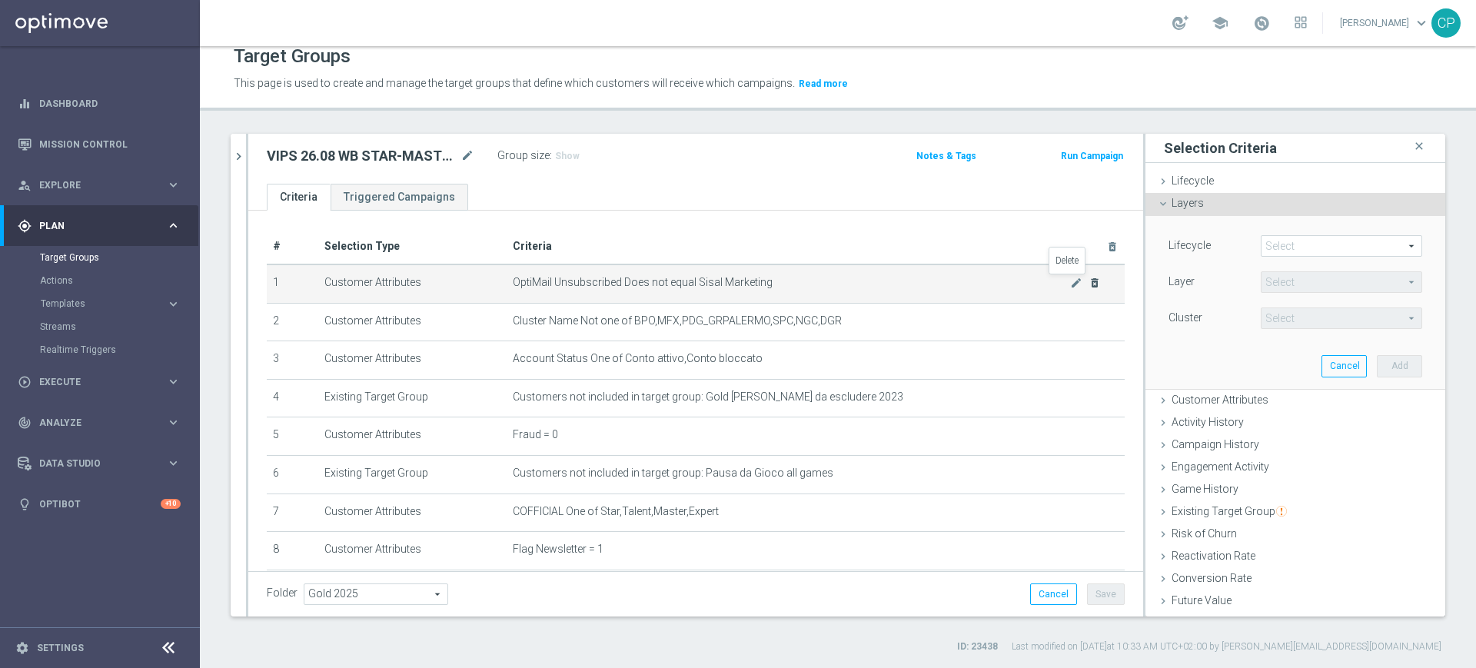
click at [1088, 279] on icon "delete_forever" at bounding box center [1094, 283] width 12 height 12
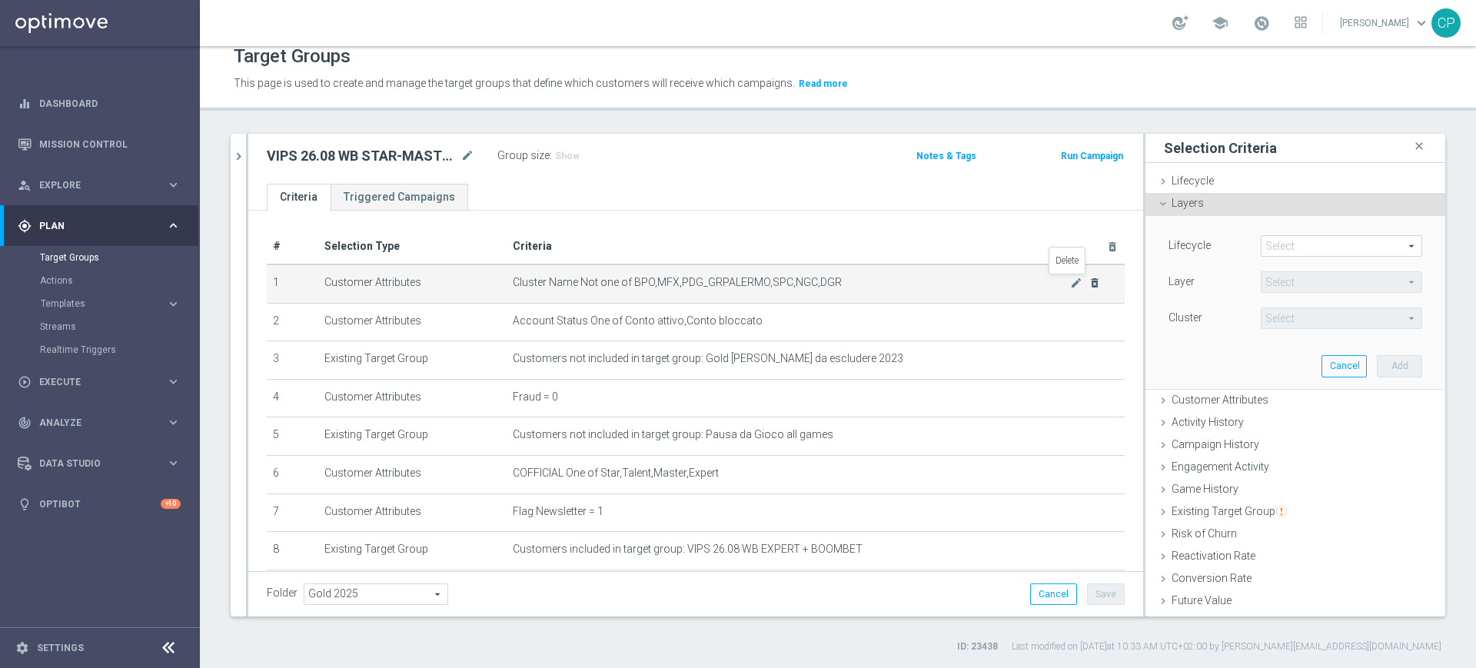
click at [1088, 279] on icon "delete_forever" at bounding box center [1094, 283] width 12 height 12
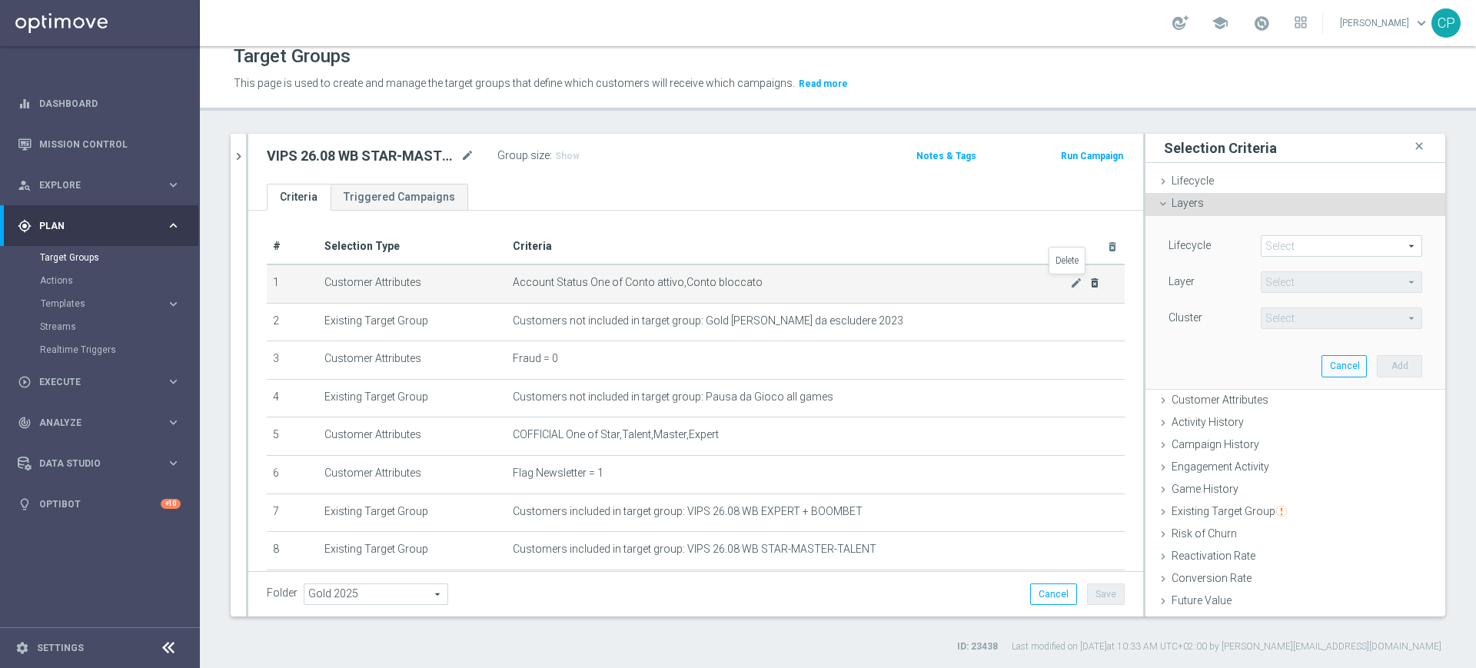
click at [1088, 279] on icon "delete_forever" at bounding box center [1094, 283] width 12 height 12
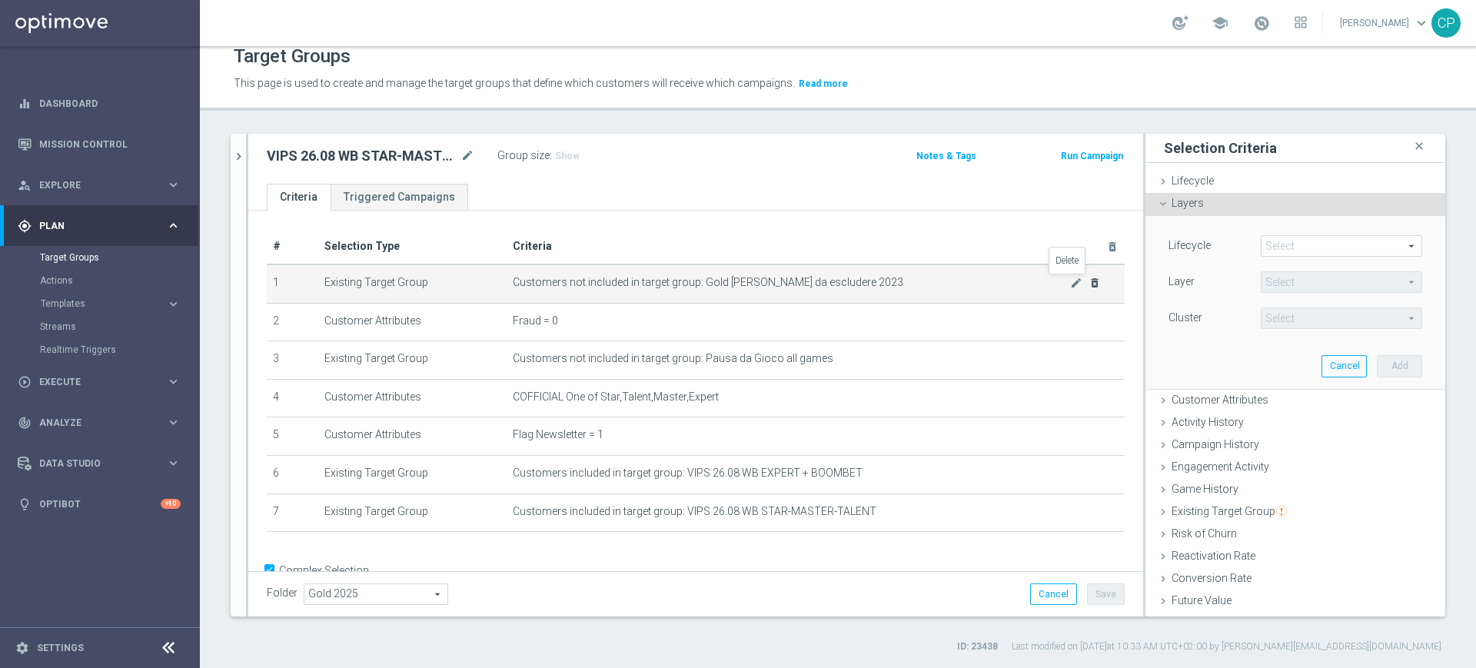
click at [1088, 279] on icon "delete_forever" at bounding box center [1094, 283] width 12 height 12
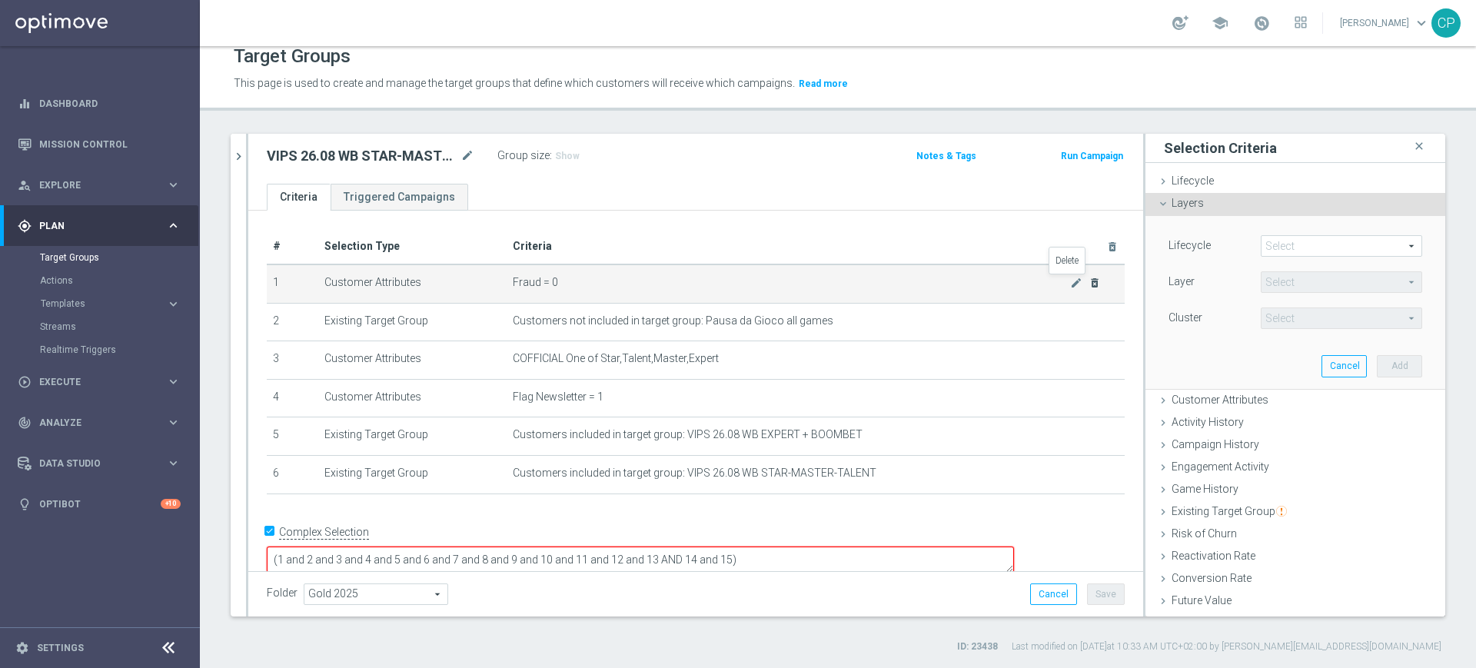
click at [1088, 279] on icon "delete_forever" at bounding box center [1094, 283] width 12 height 12
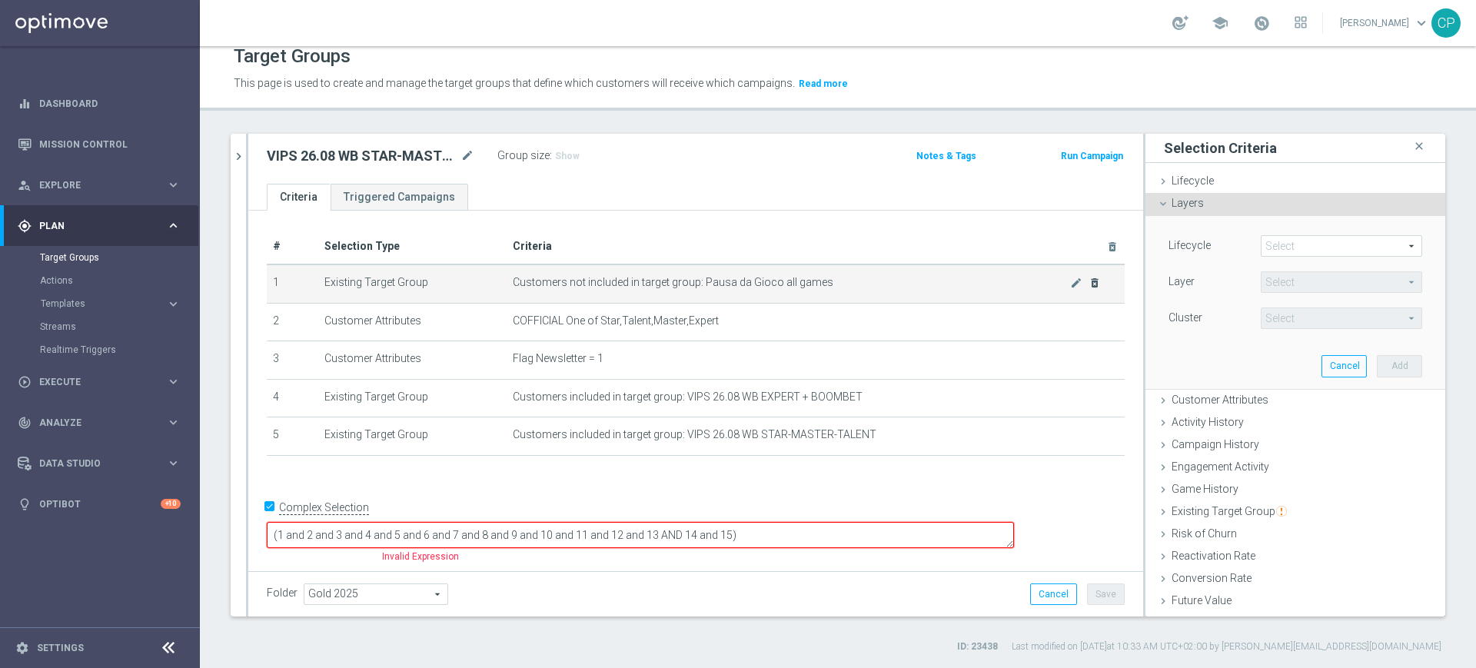
click at [1071, 279] on div "mode_edit delete_forever" at bounding box center [1085, 282] width 31 height 13
click at [1088, 281] on icon "delete_forever" at bounding box center [1094, 283] width 12 height 12
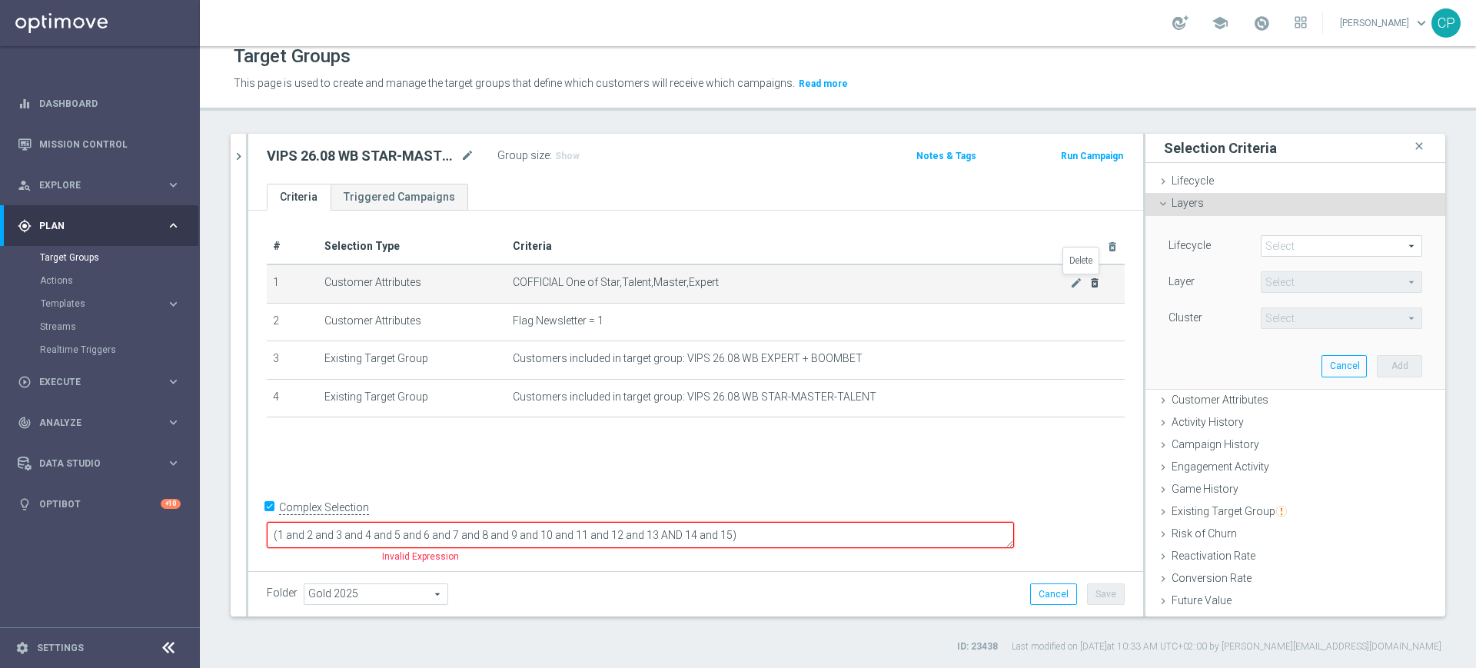
click at [1088, 281] on icon "delete_forever" at bounding box center [1094, 283] width 12 height 12
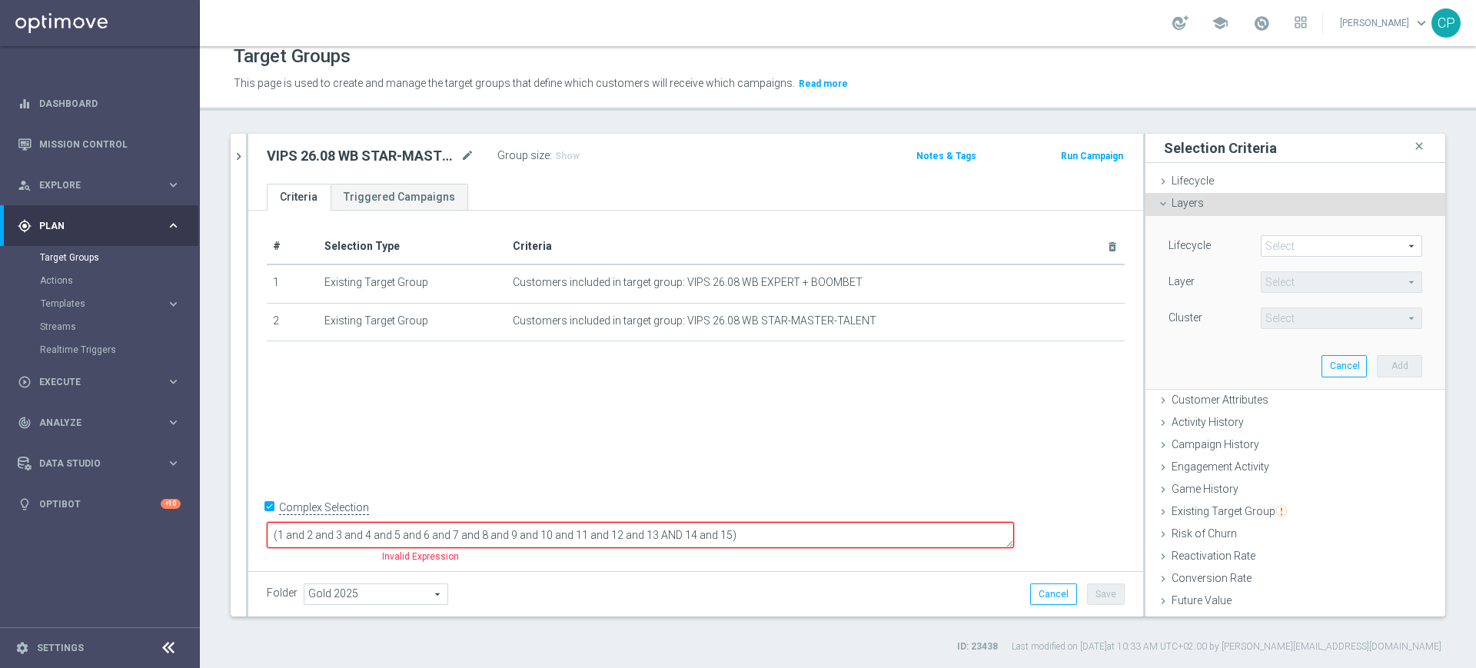
click at [559, 196] on ul "Criteria Triggered Campaigns" at bounding box center [695, 197] width 895 height 27
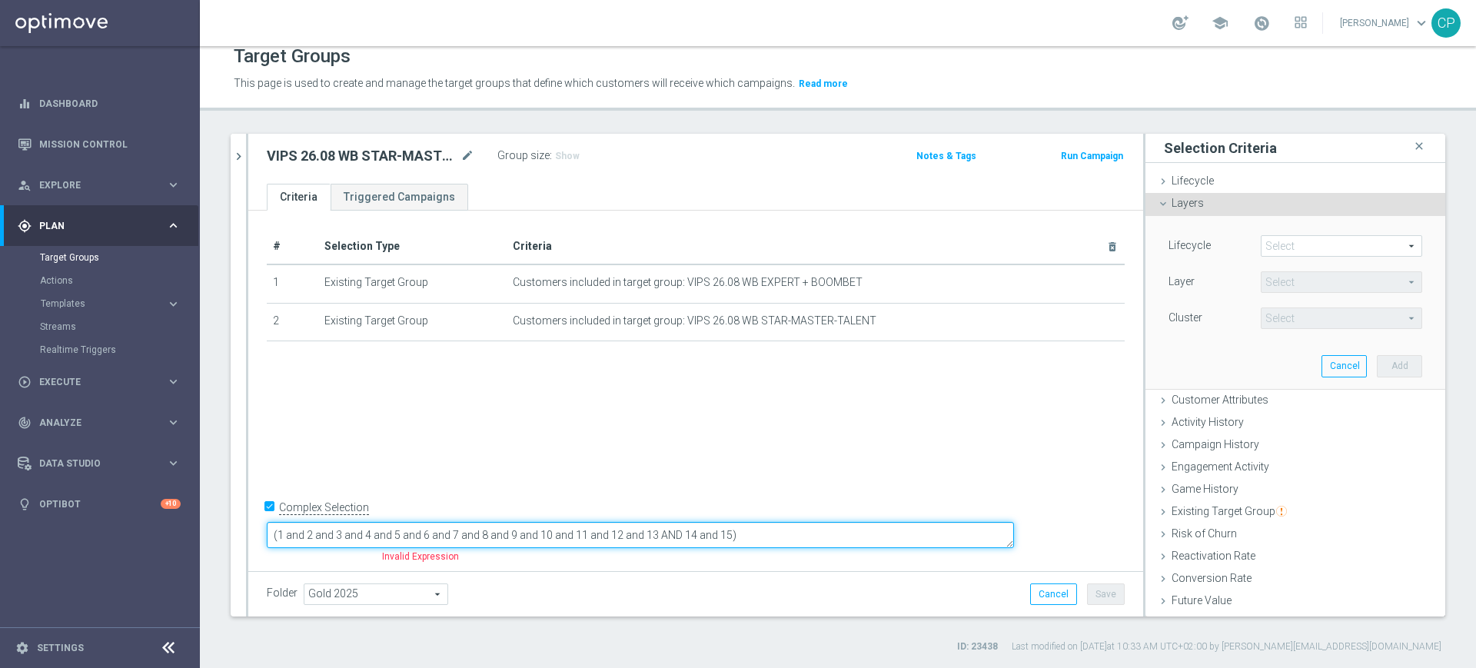
drag, startPoint x: 835, startPoint y: 533, endPoint x: 420, endPoint y: 512, distance: 416.3
click at [420, 512] on div "# Selection Type Criteria delete_forever 1 Existing Target Group Customers incl…" at bounding box center [695, 389] width 895 height 357
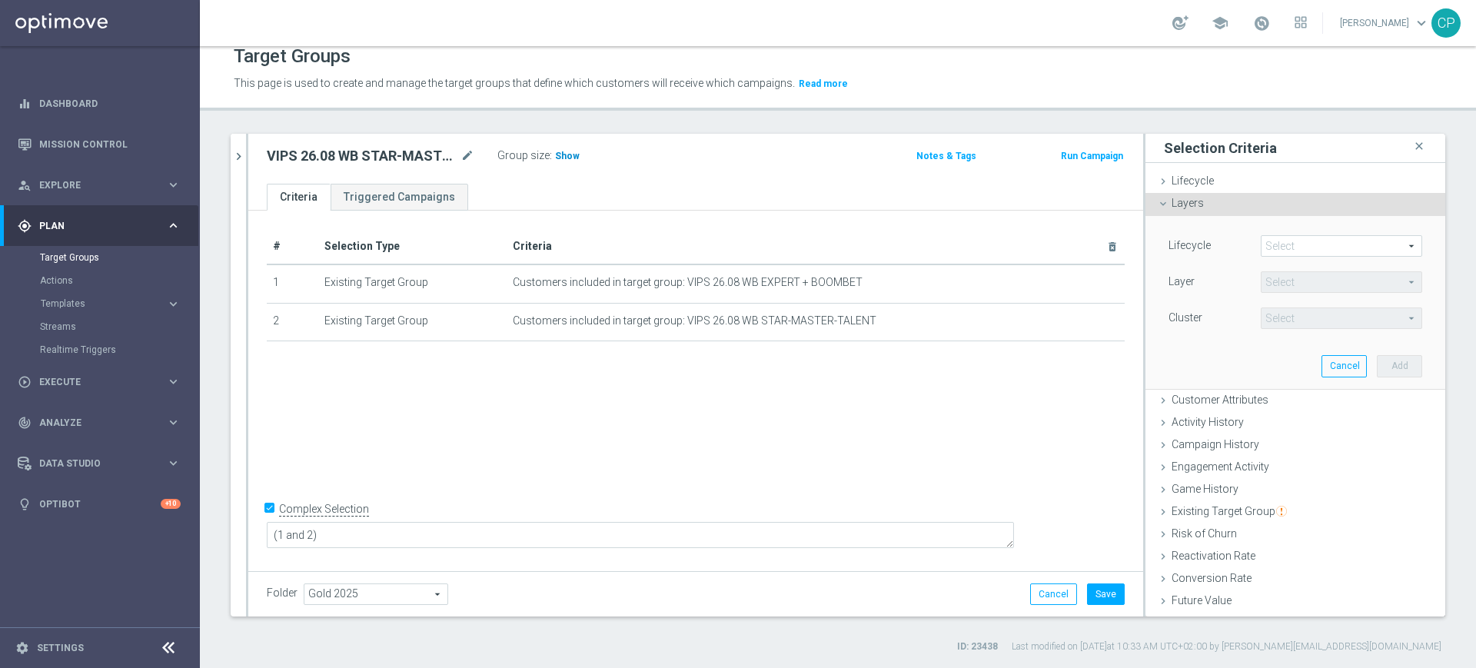
click at [564, 148] on h3 "Show" at bounding box center [567, 156] width 28 height 17
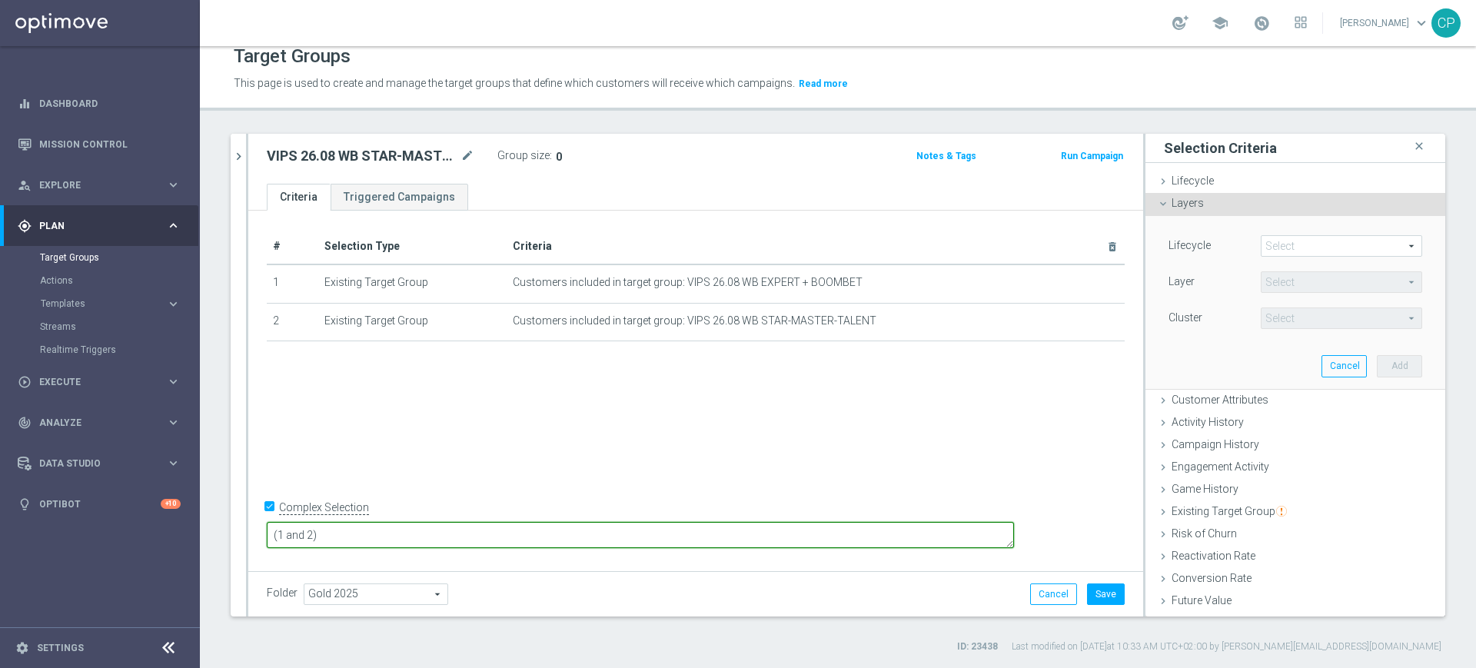
click at [403, 534] on textarea "(1 and 2)" at bounding box center [640, 535] width 747 height 27
type textarea "(1 or 2)"
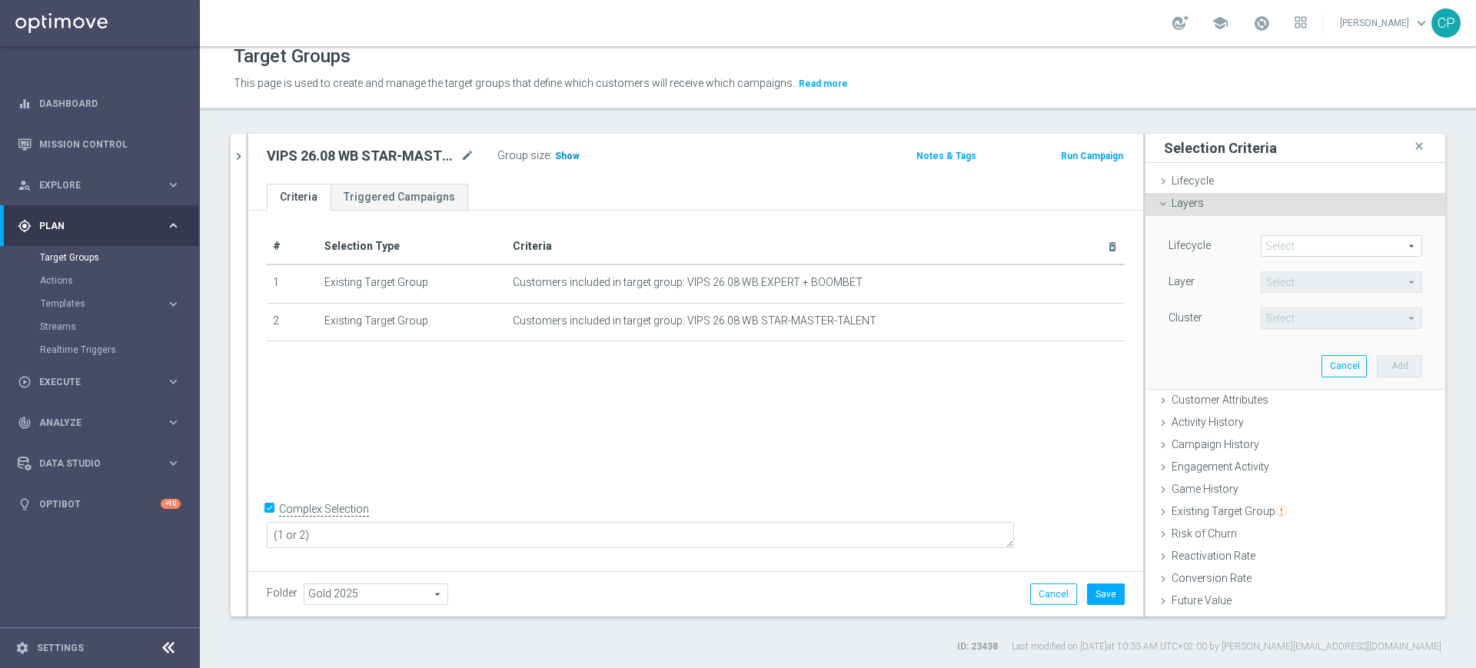
click at [563, 161] on h3 "Show" at bounding box center [567, 156] width 28 height 17
click at [1087, 593] on button "Save" at bounding box center [1106, 594] width 38 height 22
click at [383, 149] on h2 "VIPS 26.08 WB STAR-MASTER-TALENT-EXPERT-BOOMBET" at bounding box center [362, 156] width 191 height 18
click at [383, 150] on h2 "VIPS 26.08 WB STAR-MASTER-TALENT-EXPERT-BOOMBET" at bounding box center [362, 156] width 191 height 18
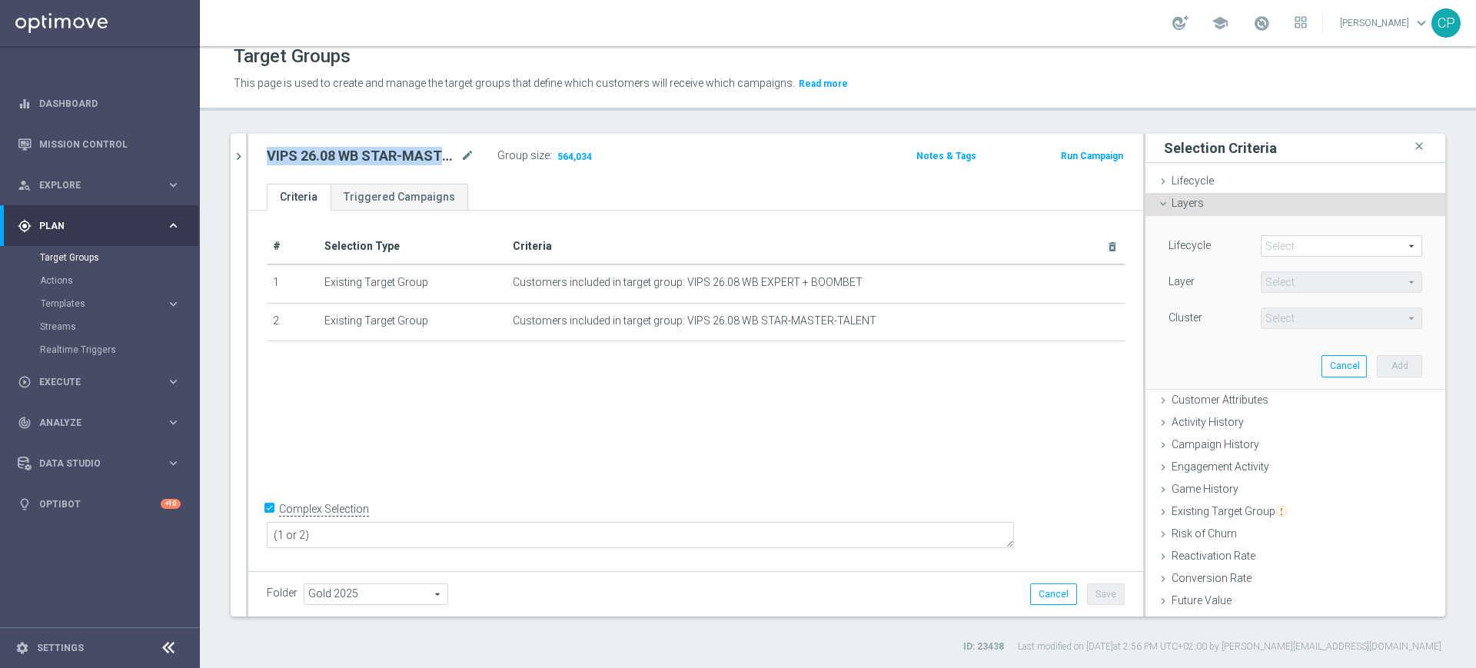
click at [383, 150] on h2 "VIPS 26.08 WB STAR-MASTER-TALENT-EXPERT-BOOMBET" at bounding box center [362, 156] width 191 height 18
copy div "VIPS 26.08 WB STAR-MASTER-TALENT-EXPERT-BOOMBET"
click at [463, 160] on icon "mode_edit" at bounding box center [467, 156] width 14 height 18
